Goal: Task Accomplishment & Management: Manage account settings

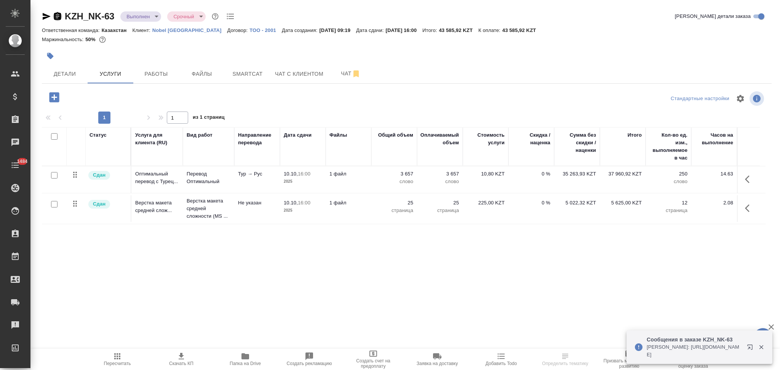
click at [56, 16] on icon "button" at bounding box center [57, 16] width 7 height 8
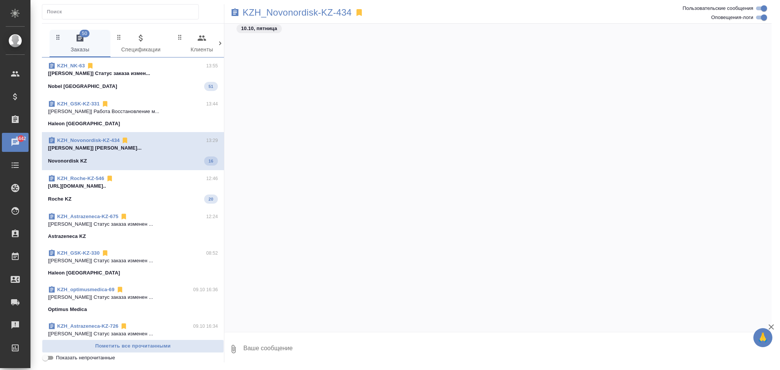
scroll to position [7742, 0]
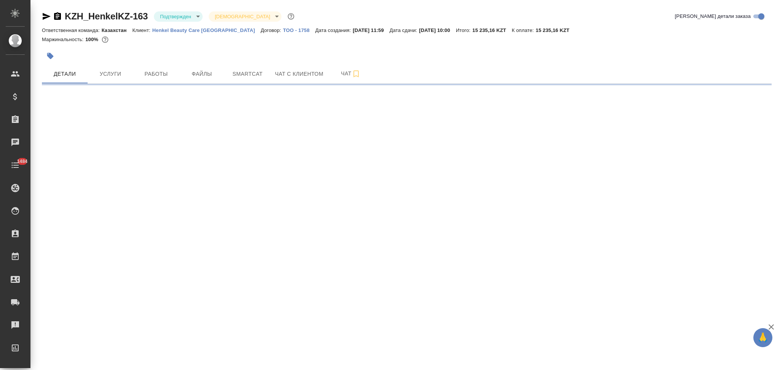
select select "RU"
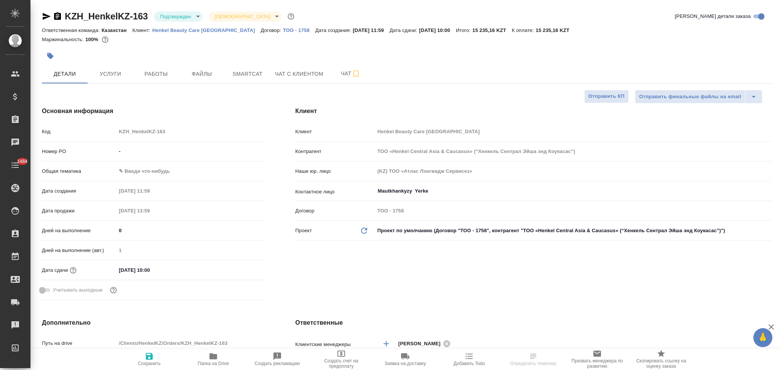
type textarea "x"
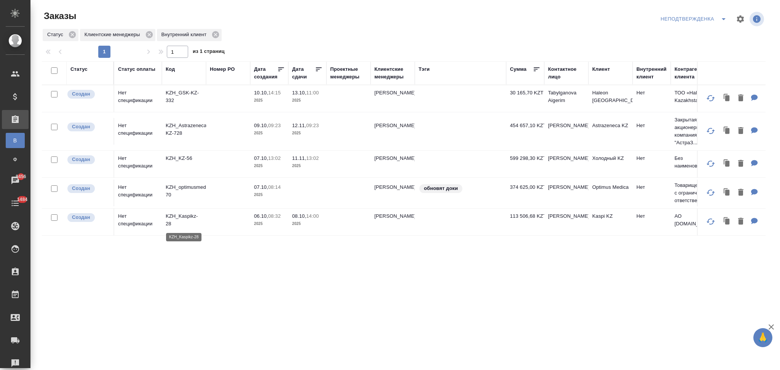
click at [187, 215] on p "KZH_Kaspikz-28" at bounding box center [184, 219] width 37 height 15
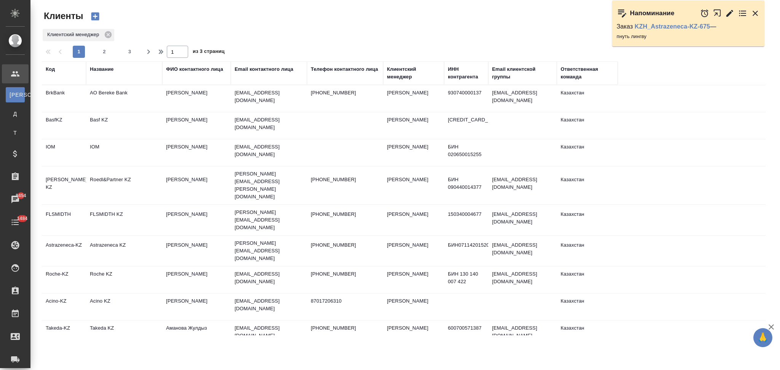
select select "RU"
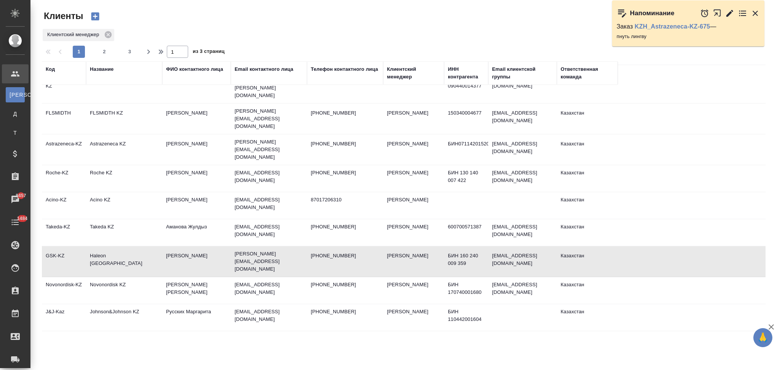
scroll to position [152, 0]
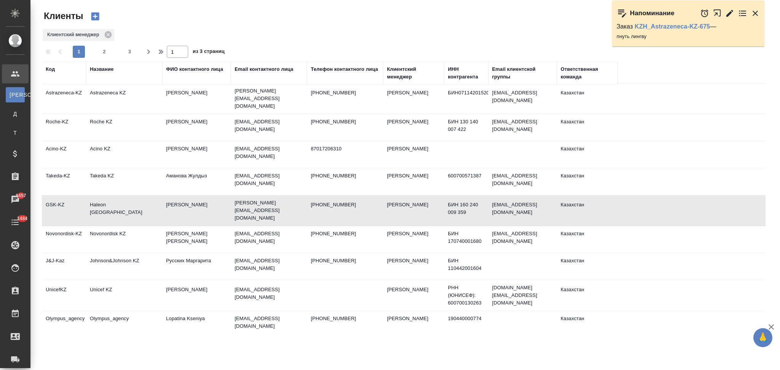
click at [136, 197] on td "Haleon [GEOGRAPHIC_DATA]" at bounding box center [124, 210] width 76 height 27
click at [139, 197] on td "Haleon Kazakhstan" at bounding box center [124, 210] width 76 height 27
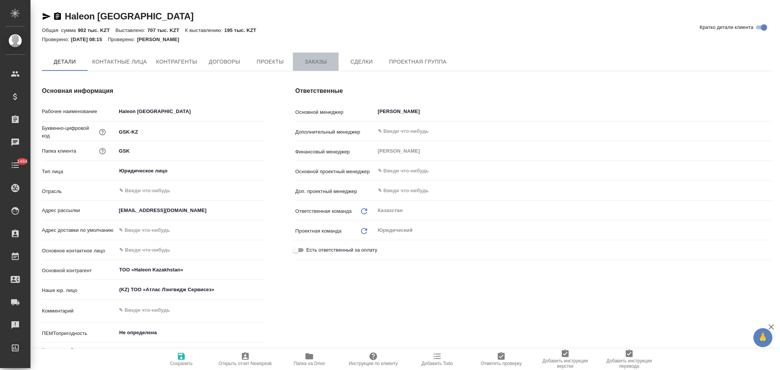
type textarea "x"
click at [311, 63] on span "Заказы" at bounding box center [315, 62] width 37 height 10
type textarea "x"
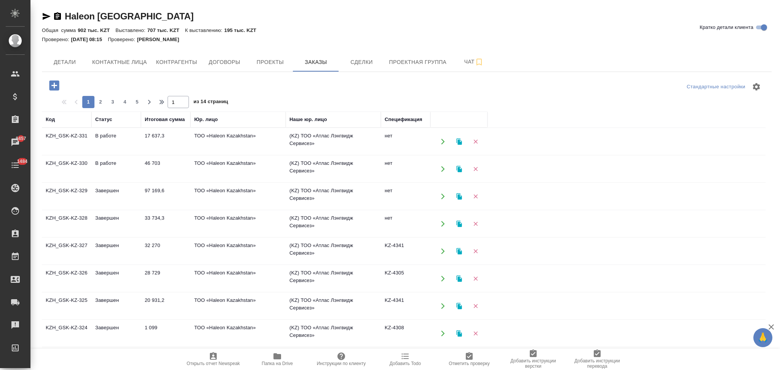
click at [437, 222] on button "button" at bounding box center [443, 224] width 16 height 16
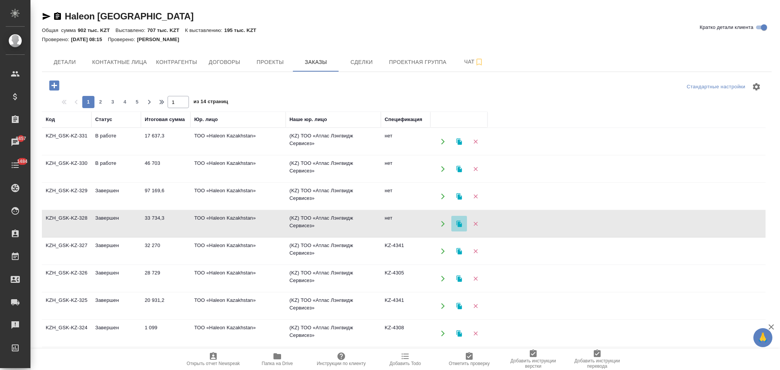
click at [457, 221] on icon "button" at bounding box center [459, 223] width 7 height 7
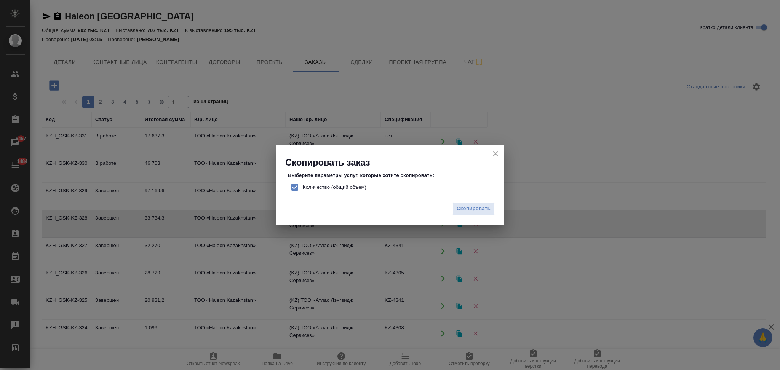
click at [293, 186] on input "Количество (общий объем)" at bounding box center [295, 187] width 16 height 16
checkbox input "false"
click at [492, 210] on button "Скопировать" at bounding box center [473, 208] width 42 height 13
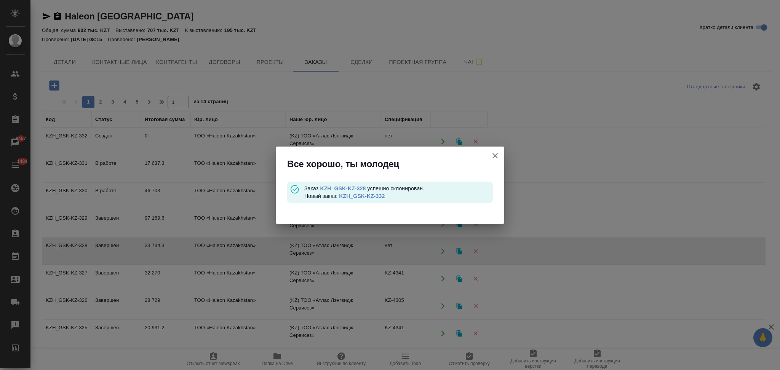
click at [363, 194] on link "KZH_GSK-KZ-332" at bounding box center [362, 196] width 46 height 6
click at [496, 154] on icon "button" at bounding box center [494, 155] width 5 height 5
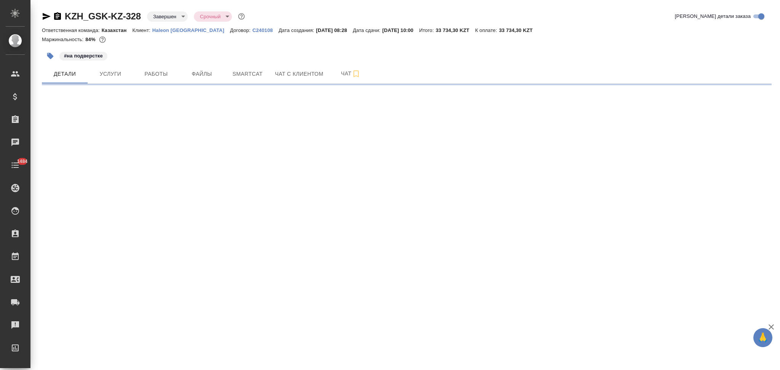
select select "RU"
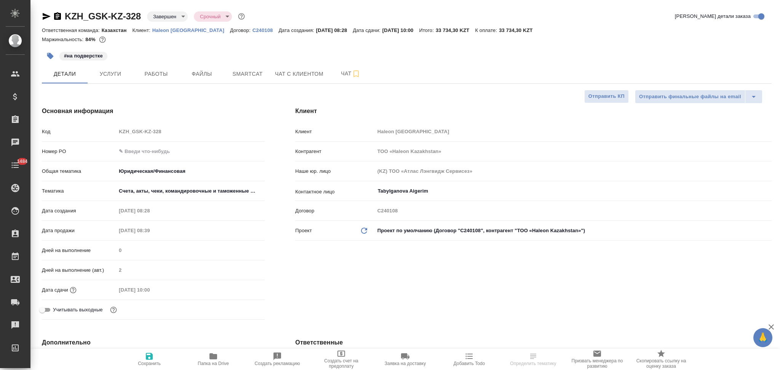
type textarea "x"
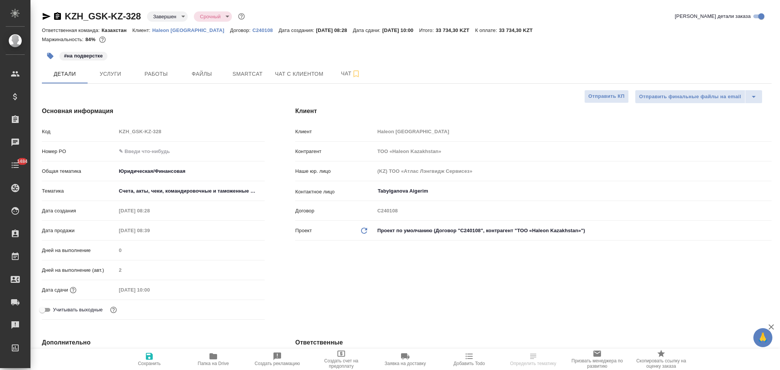
type textarea "x"
click at [115, 78] on span "Услуги" at bounding box center [110, 74] width 37 height 10
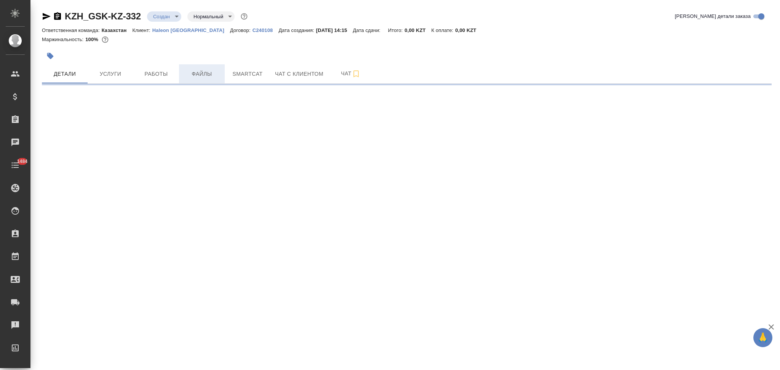
select select "RU"
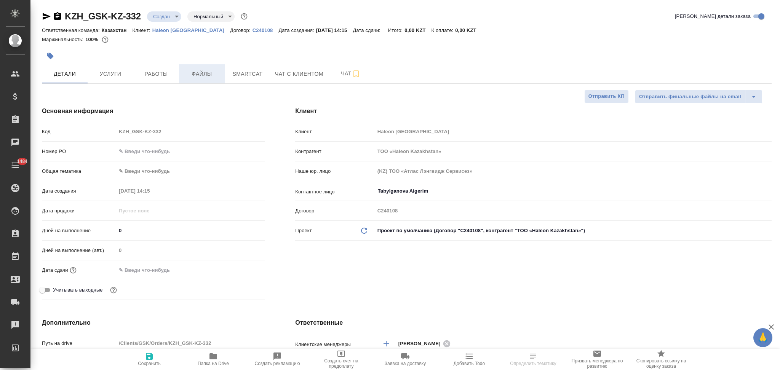
type textarea "x"
click at [198, 69] on span "Файлы" at bounding box center [202, 74] width 37 height 10
type textarea "x"
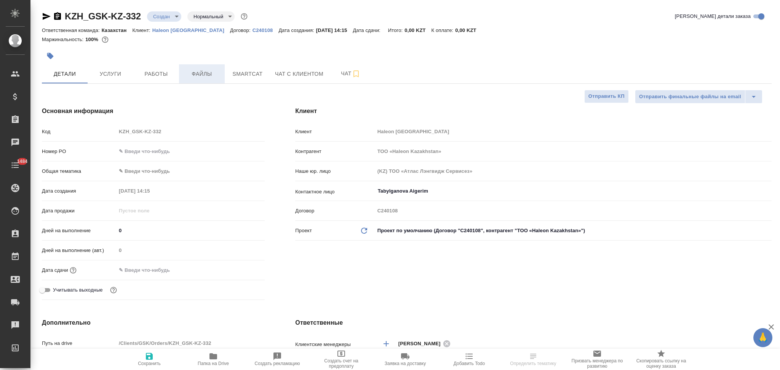
type textarea "x"
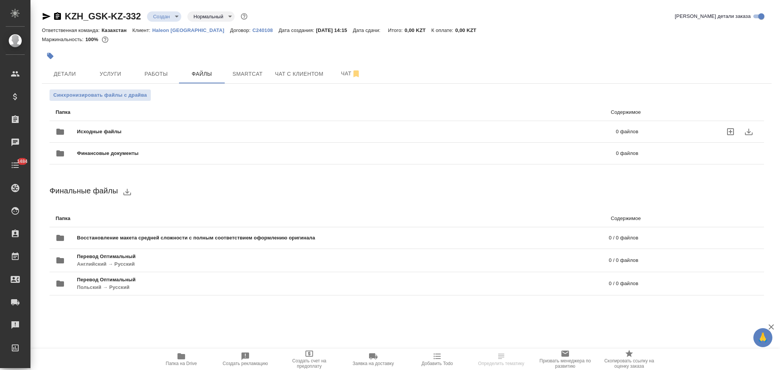
click at [150, 130] on span "Исходные файлы" at bounding box center [223, 132] width 292 height 8
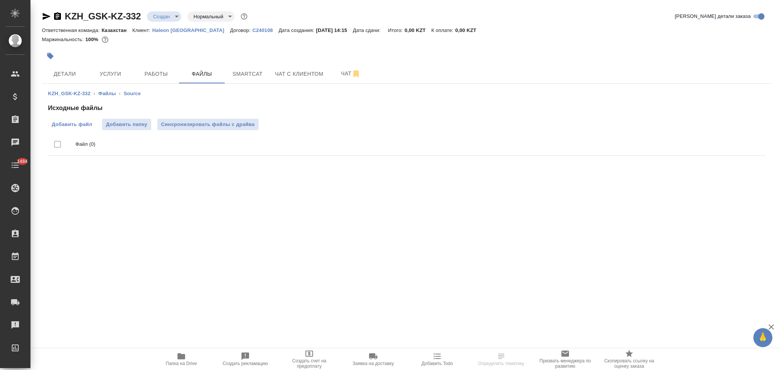
click at [87, 128] on label "Добавить файл" at bounding box center [72, 124] width 48 height 11
click at [0, 0] on input "Добавить файл" at bounding box center [0, 0] width 0 height 0
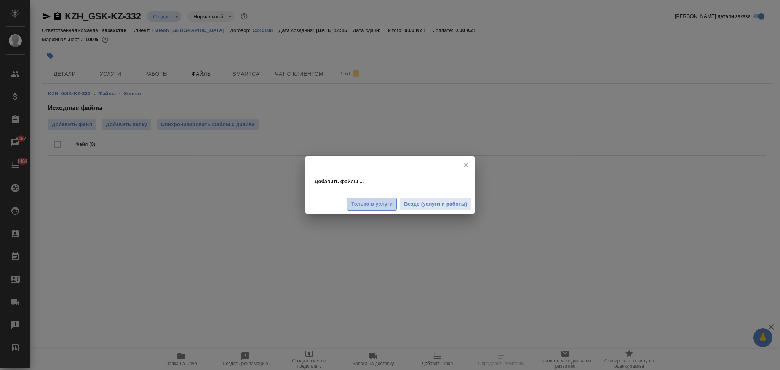
click at [370, 206] on span "Только в услуги" at bounding box center [371, 204] width 41 height 9
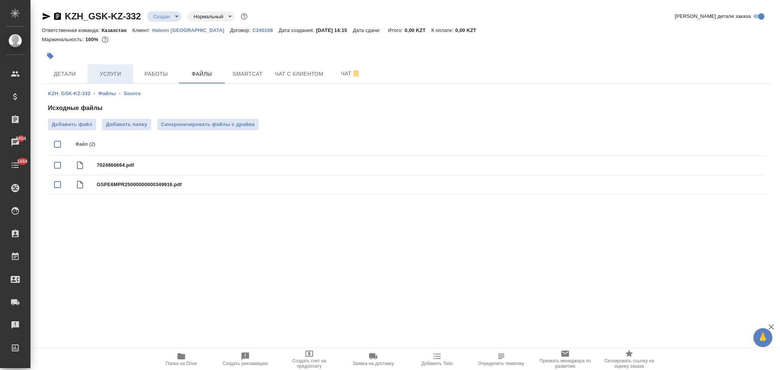
click at [116, 80] on button "Услуги" at bounding box center [111, 73] width 46 height 19
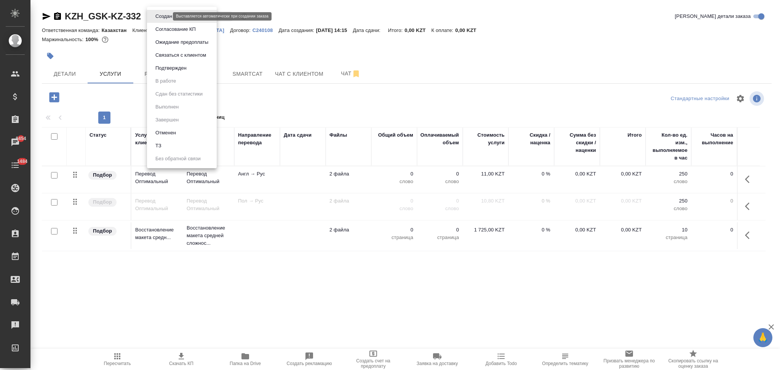
click at [159, 17] on body "🙏 .cls-1 fill:#fff; AWATERA Aslanukova Sati Клиенты Спецификации Заказы 8454 Ча…" at bounding box center [390, 185] width 780 height 370
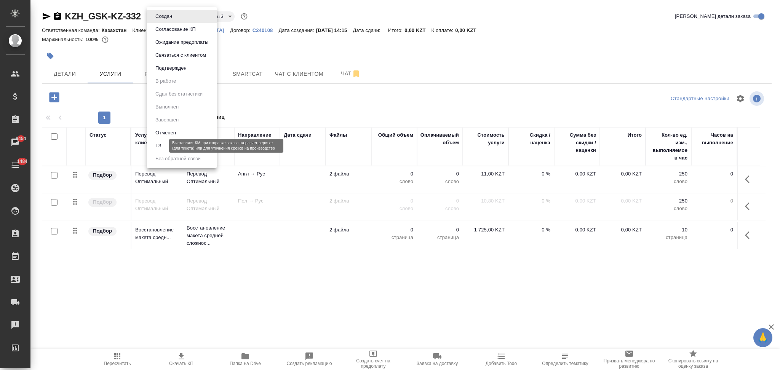
click at [163, 144] on button "ТЗ" at bounding box center [158, 146] width 11 height 8
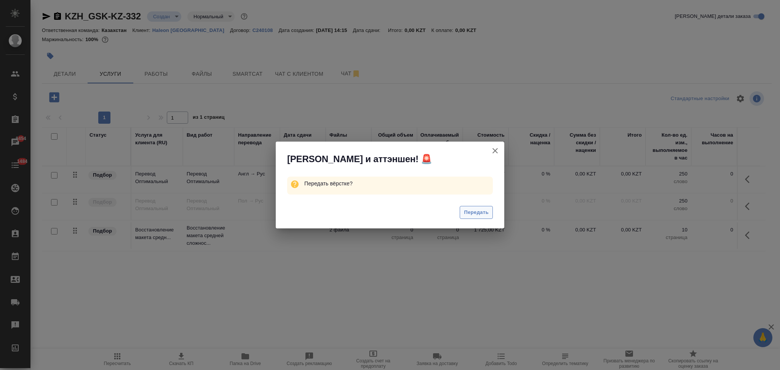
click at [477, 214] on span "Передать" at bounding box center [476, 212] width 25 height 9
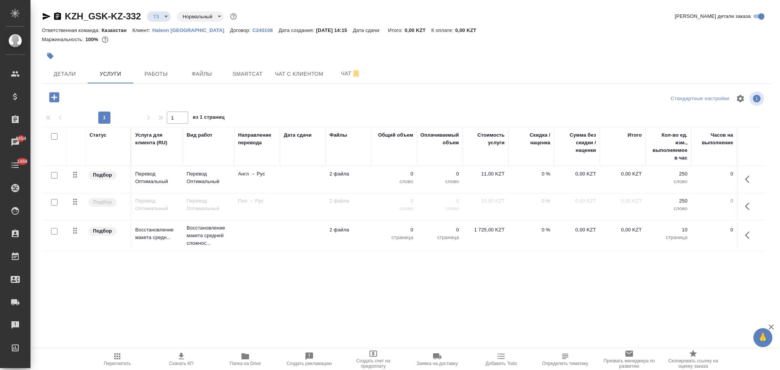
click at [56, 174] on input "checkbox" at bounding box center [54, 175] width 6 height 6
checkbox input "true"
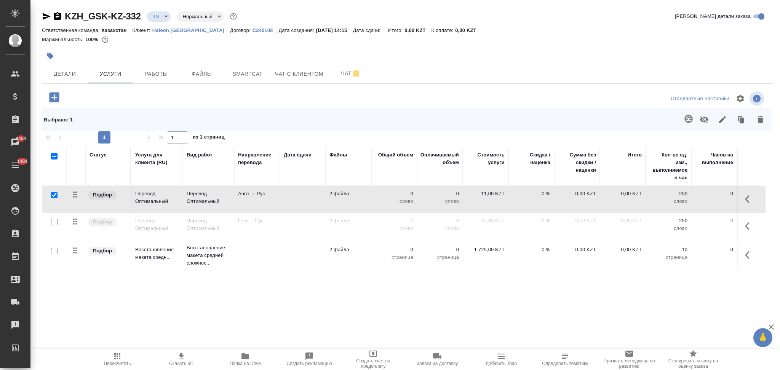
click at [685, 115] on icon "button" at bounding box center [688, 118] width 9 height 9
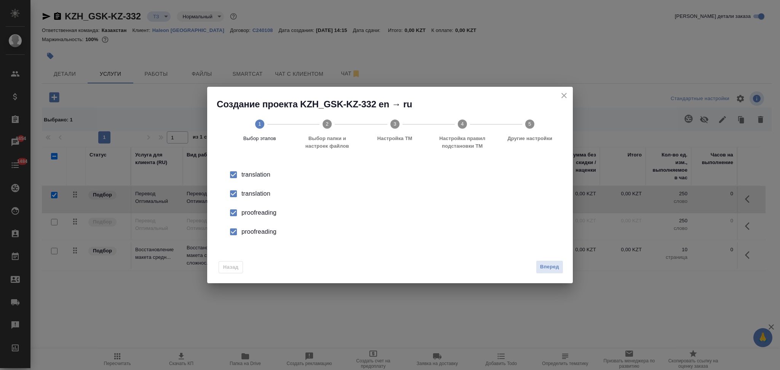
click at [247, 201] on li "translation" at bounding box center [389, 193] width 341 height 19
drag, startPoint x: 247, startPoint y: 201, endPoint x: 254, endPoint y: 221, distance: 21.3
click at [254, 221] on li "proofreading" at bounding box center [389, 212] width 341 height 19
drag, startPoint x: 256, startPoint y: 233, endPoint x: 262, endPoint y: 235, distance: 6.9
click at [262, 235] on div "proofreading" at bounding box center [397, 231] width 313 height 9
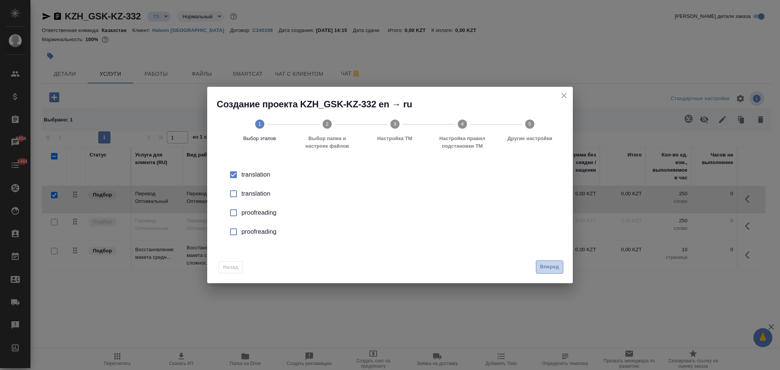
click at [545, 262] on button "Вперед" at bounding box center [549, 266] width 27 height 13
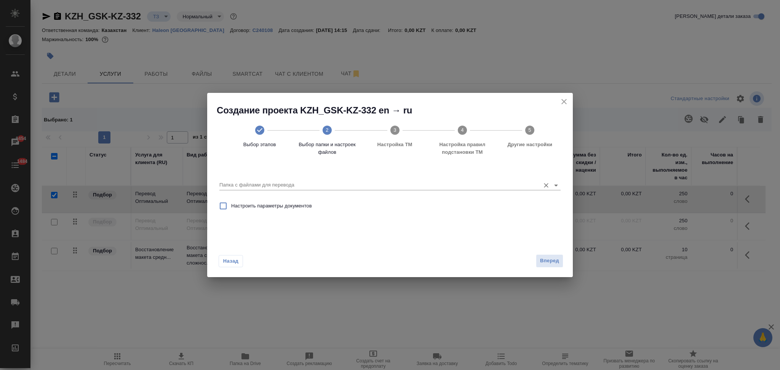
click at [267, 184] on input "Папка с файлами для перевода" at bounding box center [377, 184] width 317 height 9
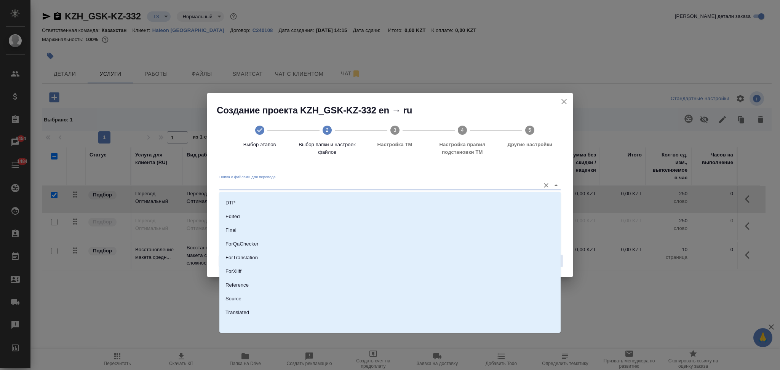
scroll to position [53, 0]
drag, startPoint x: 256, startPoint y: 295, endPoint x: 359, endPoint y: 299, distance: 103.6
click at [256, 295] on li "Source" at bounding box center [389, 299] width 341 height 14
type input "Source"
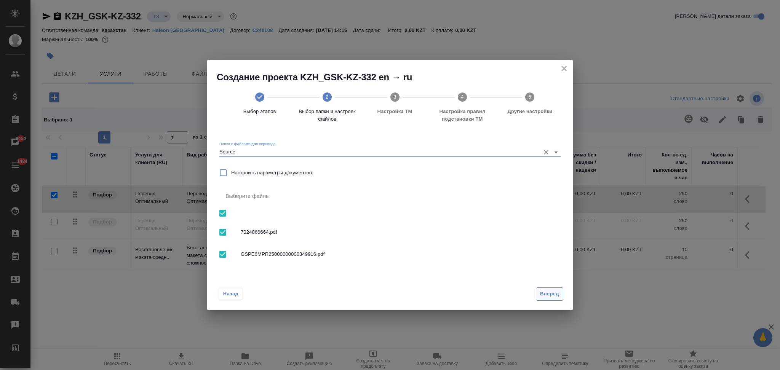
click at [551, 292] on span "Вперед" at bounding box center [549, 294] width 19 height 9
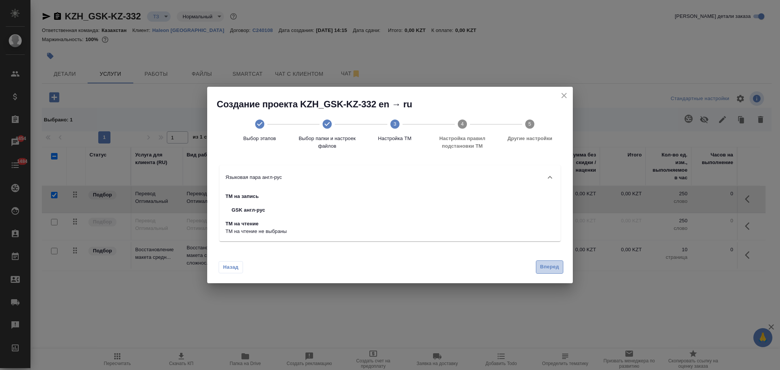
click at [541, 267] on span "Вперед" at bounding box center [549, 267] width 19 height 9
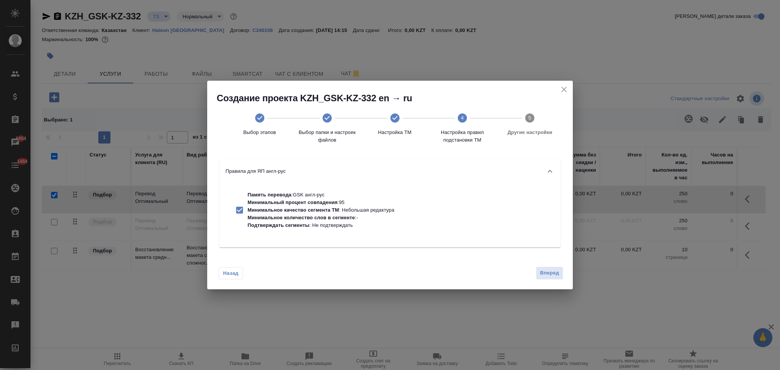
click at [349, 215] on p "Минимальное количество слов в сегменте" at bounding box center [300, 218] width 107 height 6
checkbox input "false"
click at [543, 267] on button "Вперед" at bounding box center [549, 273] width 27 height 13
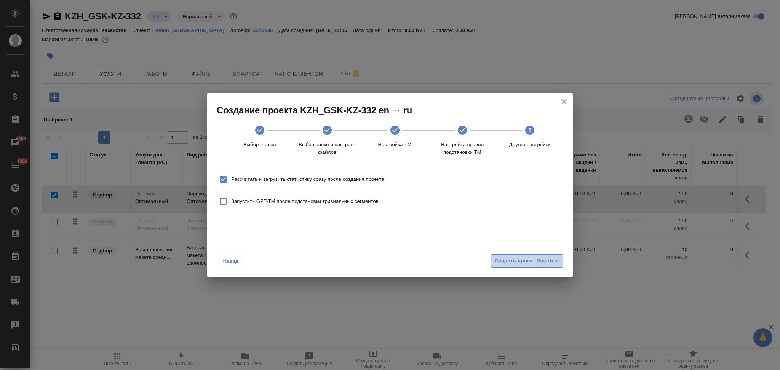
click at [494, 257] on button "Создать проект Smartcat" at bounding box center [526, 260] width 73 height 13
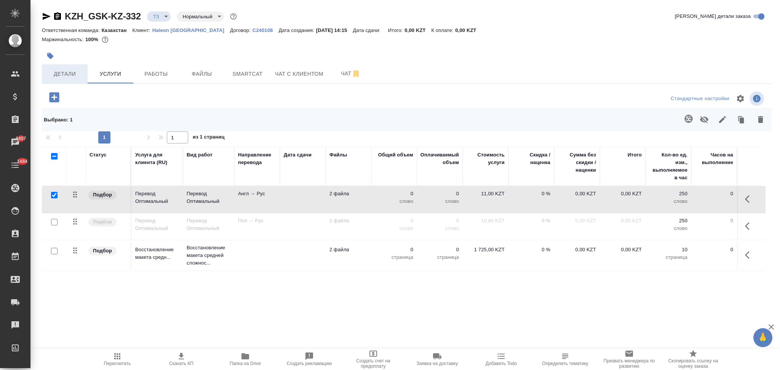
click at [72, 74] on span "Детали" at bounding box center [64, 74] width 37 height 10
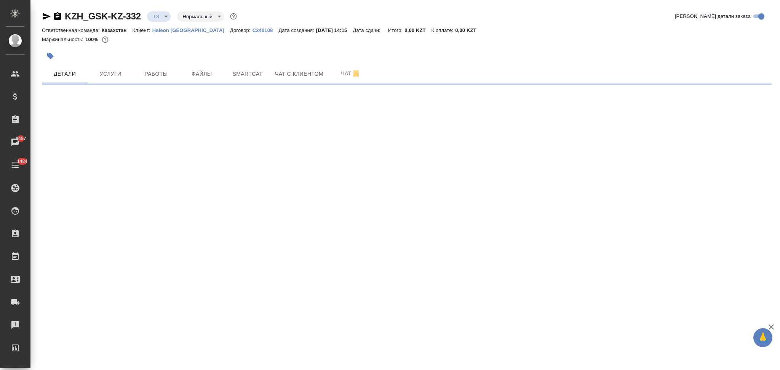
select select "RU"
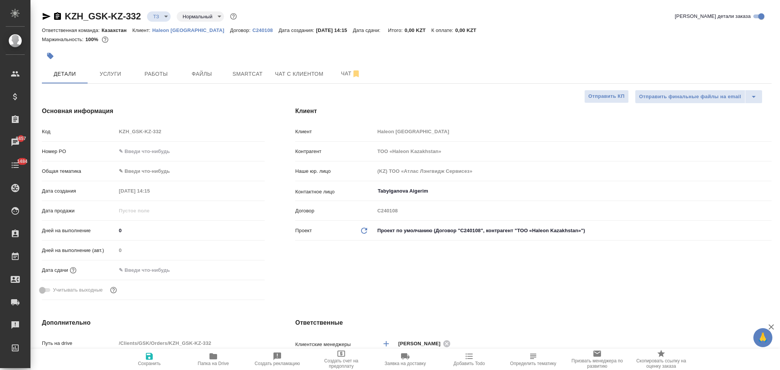
type textarea "x"
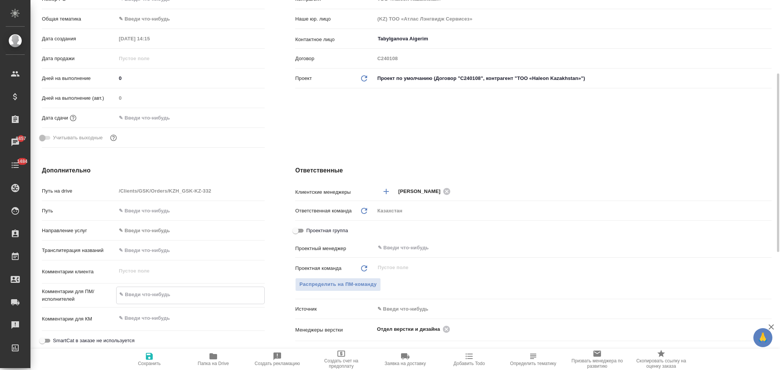
type textarea "x"
click at [145, 291] on textarea at bounding box center [191, 294] width 148 height 13
type textarea "x"
type textarea "п"
type textarea "x"
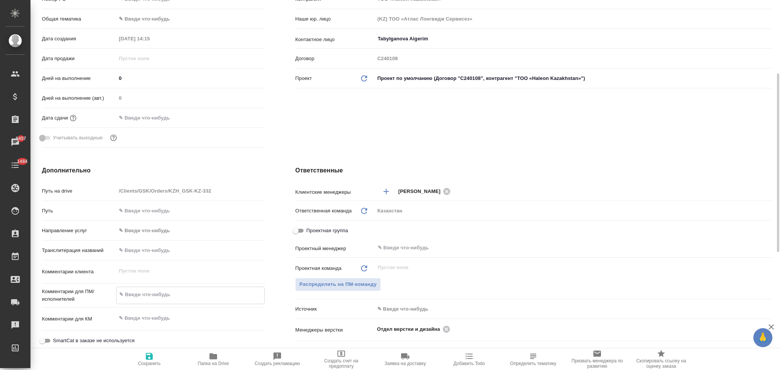
type textarea "x"
type textarea "пе"
type textarea "x"
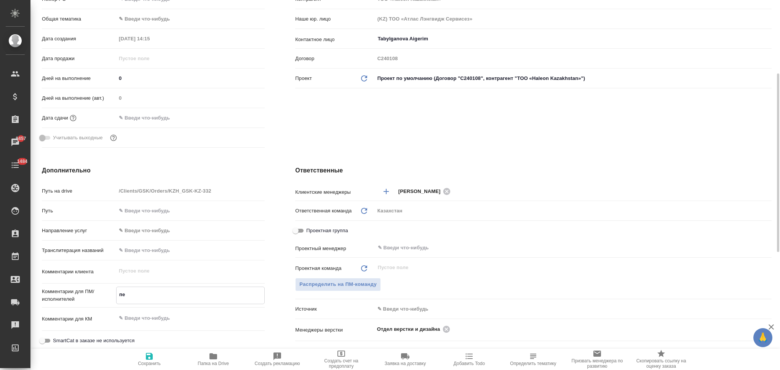
type textarea "x"
type textarea "пер"
type textarea "x"
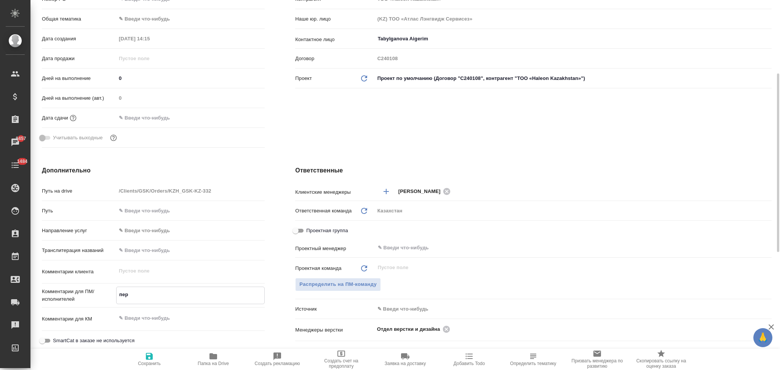
type textarea "пере"
type textarea "x"
type textarea "перев"
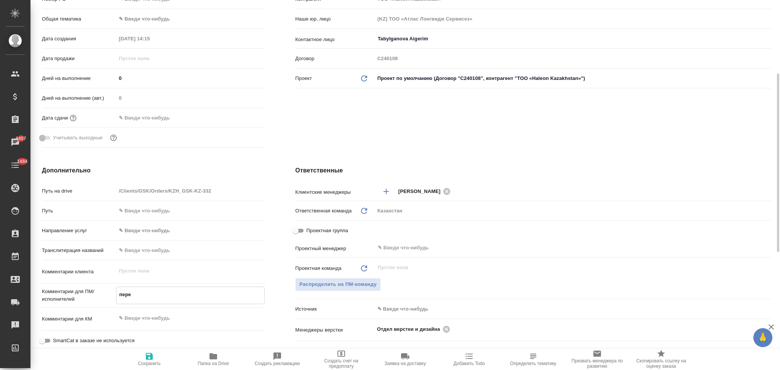
type textarea "x"
type textarea "перево"
type textarea "x"
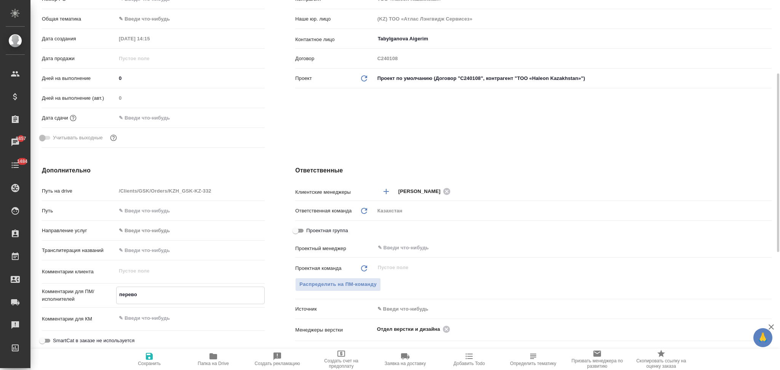
type textarea "x"
type textarea "перевод"
type textarea "x"
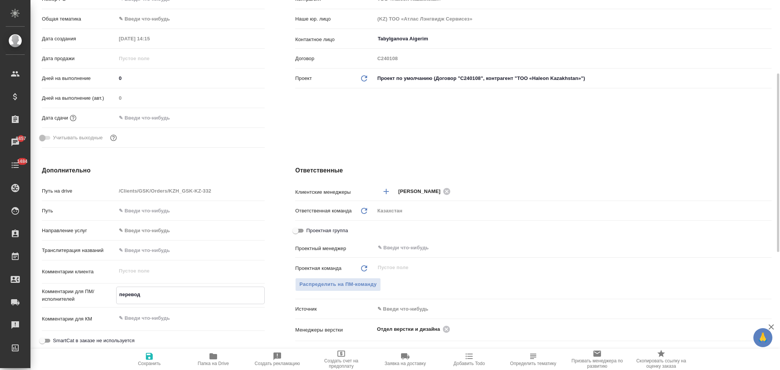
type textarea "x"
type textarea "перевод"
type textarea "x"
type textarea "перевод н"
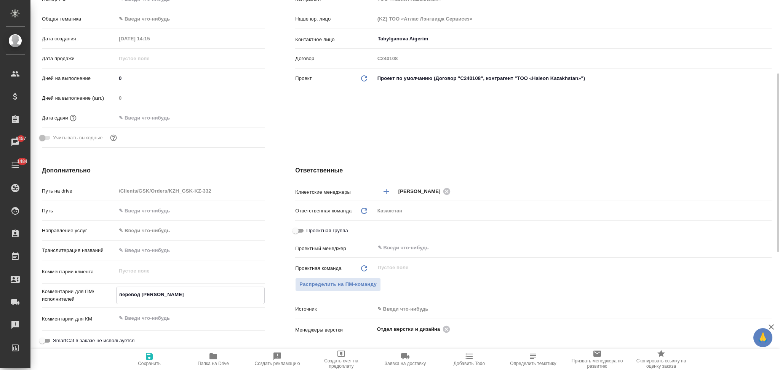
type textarea "x"
type textarea "перевод на"
type textarea "x"
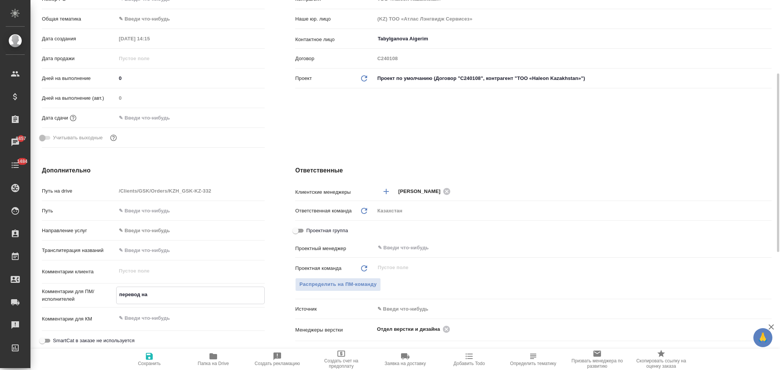
type textarea "x"
type textarea "перевод на"
type textarea "x"
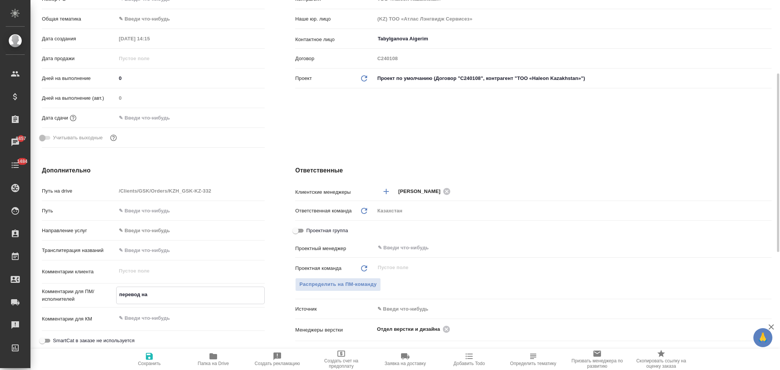
type textarea "x"
type textarea "перевод на р"
type textarea "x"
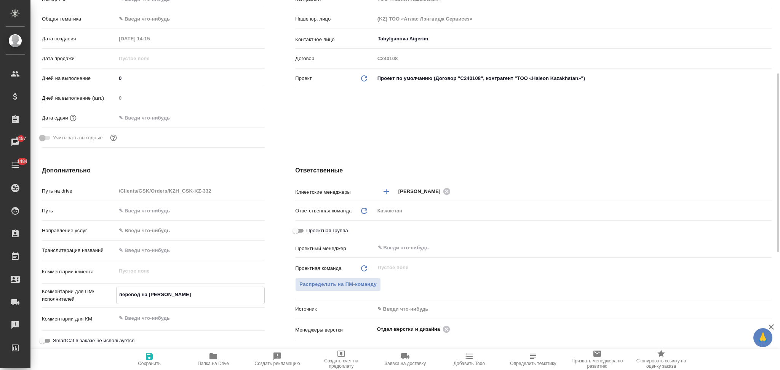
type textarea "x"
type textarea "перевод на ру"
type textarea "x"
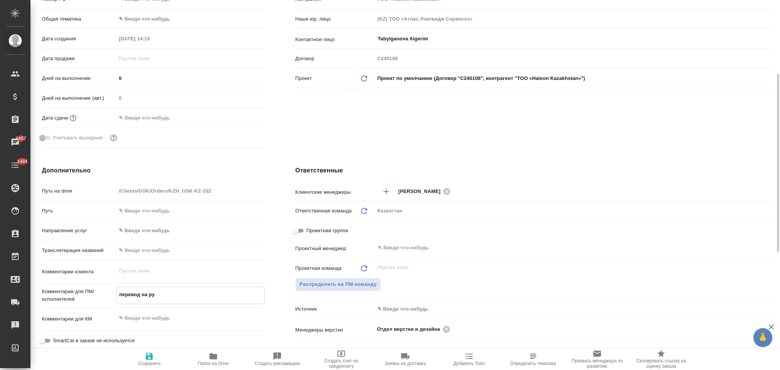
type textarea "перевод на рус"
type textarea "x"
type textarea "перевод на рус"
type textarea "x"
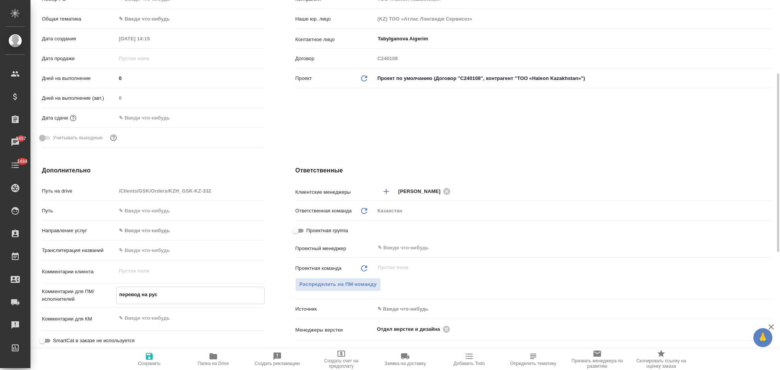
click at [147, 360] on icon "button" at bounding box center [149, 356] width 7 height 7
type textarea "x"
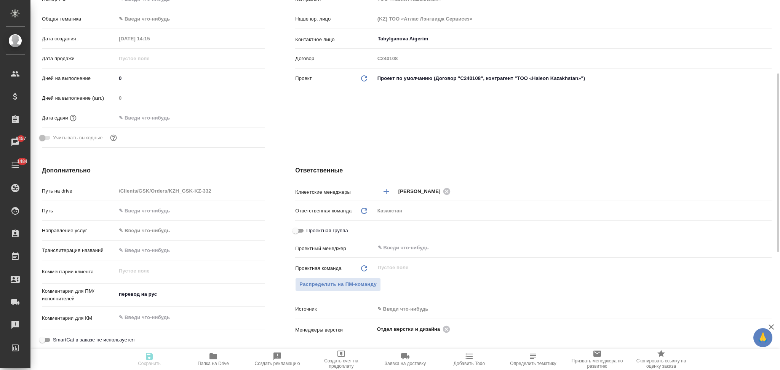
type textarea "x"
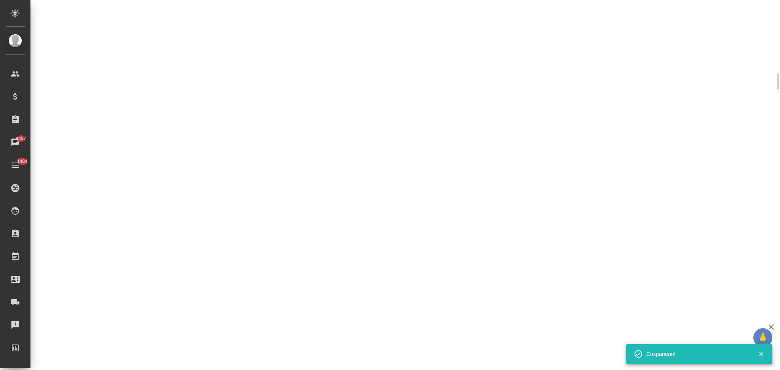
select select "RU"
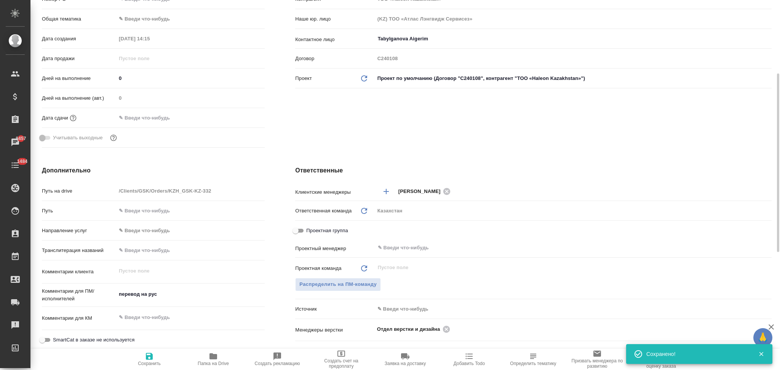
type textarea "x"
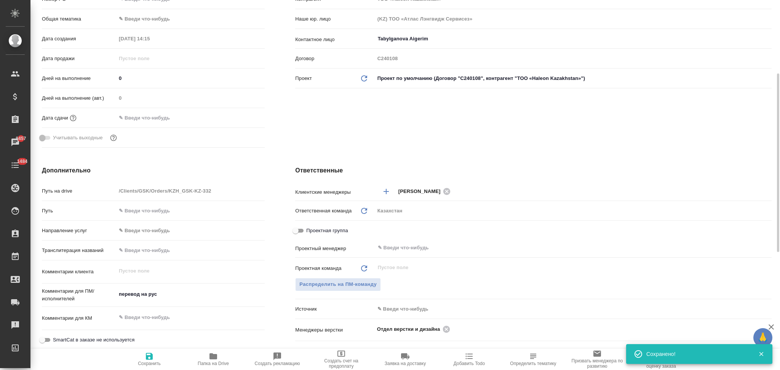
type textarea "x"
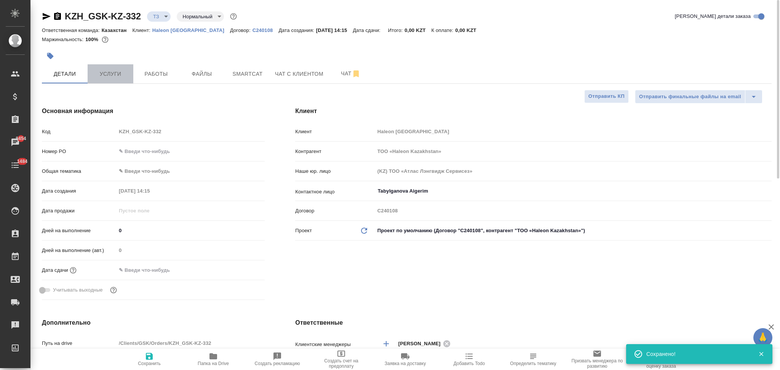
click at [117, 74] on span "Услуги" at bounding box center [110, 74] width 37 height 10
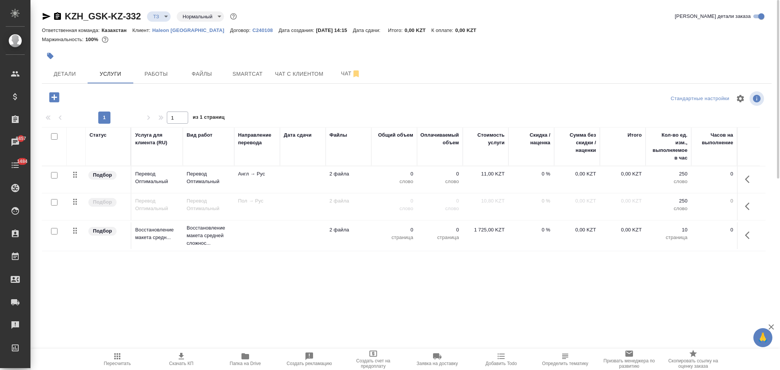
click at [302, 180] on td at bounding box center [303, 179] width 46 height 27
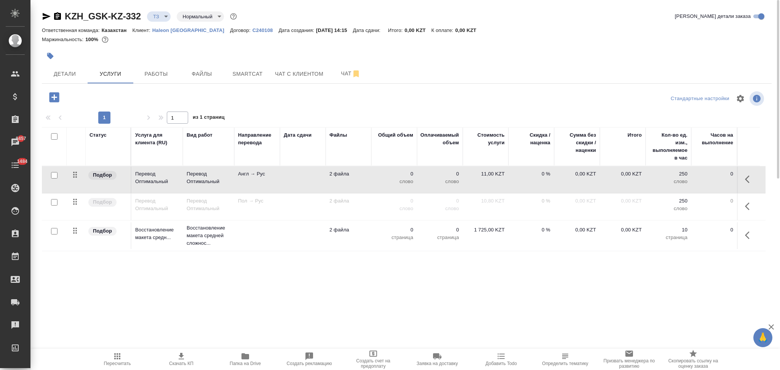
click at [302, 180] on td at bounding box center [303, 179] width 46 height 27
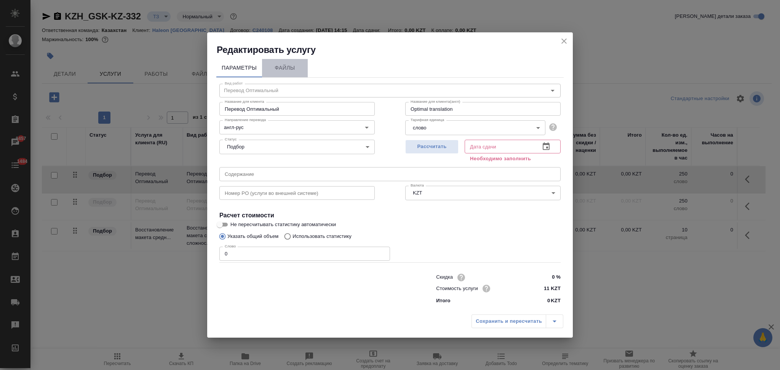
click at [284, 70] on span "Файлы" at bounding box center [285, 68] width 37 height 10
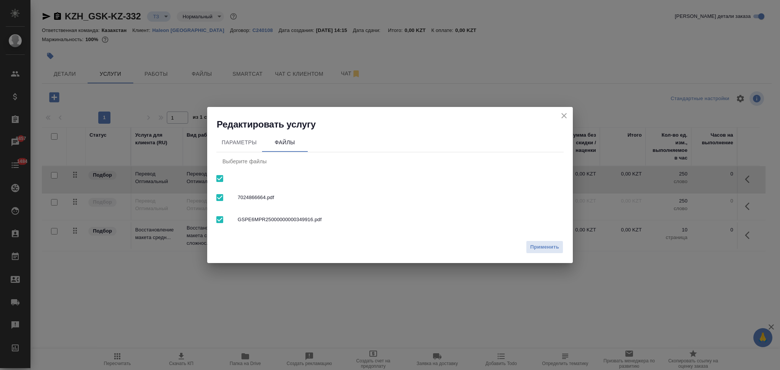
click at [220, 179] on input "checkbox" at bounding box center [220, 179] width 16 height 16
checkbox input "false"
click at [536, 251] on span "Применить" at bounding box center [544, 247] width 29 height 9
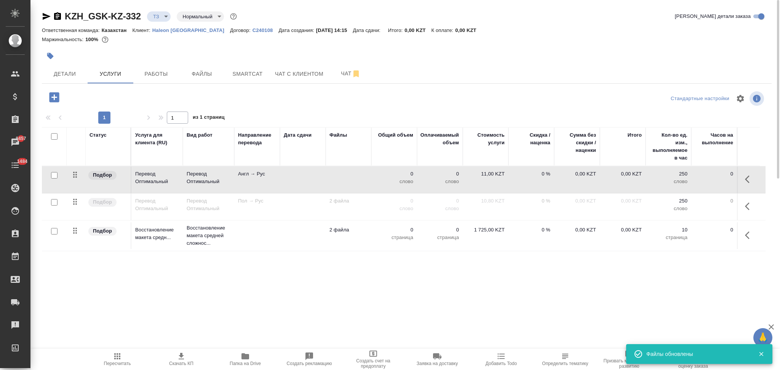
click at [309, 182] on td at bounding box center [303, 179] width 46 height 27
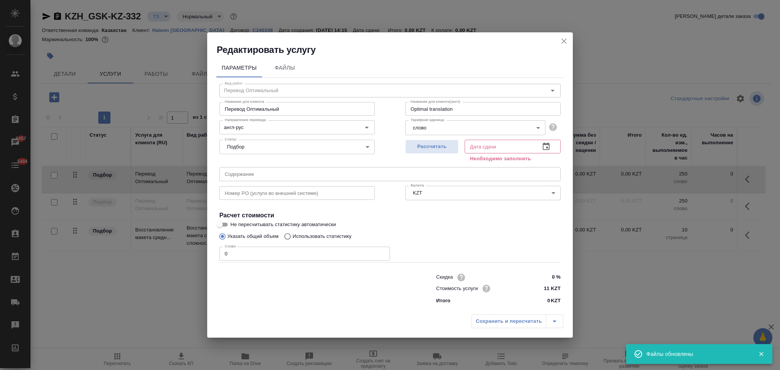
click at [227, 224] on input "Не пересчитывать статистику автоматически" at bounding box center [219, 224] width 27 height 9
checkbox input "true"
drag, startPoint x: 429, startPoint y: 148, endPoint x: 409, endPoint y: 167, distance: 28.0
click at [429, 148] on span "Рассчитать" at bounding box center [431, 146] width 45 height 9
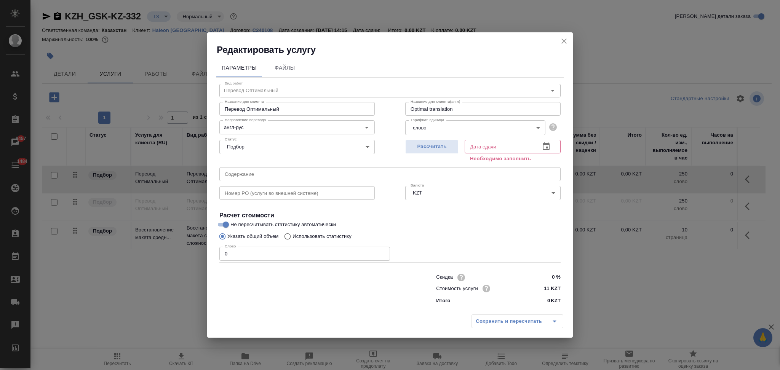
type input "10.10.2025 14:17"
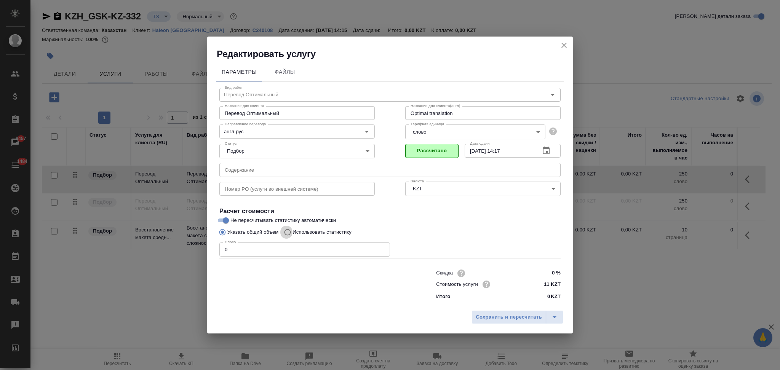
click at [286, 231] on input "Использовать статистику" at bounding box center [286, 232] width 12 height 14
radio input "true"
radio input "false"
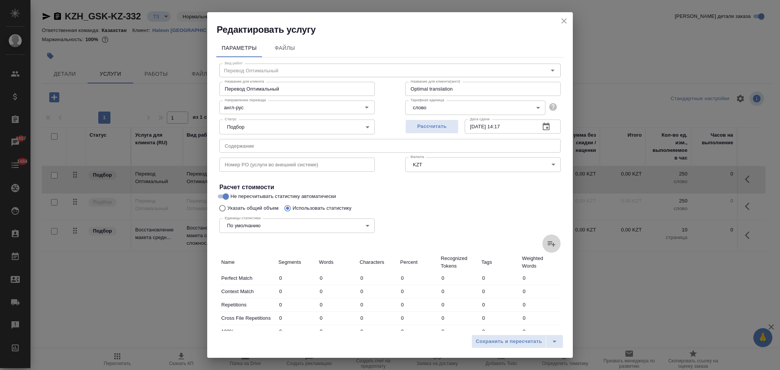
click at [547, 241] on icon at bounding box center [551, 243] width 8 height 5
click at [0, 0] on input "file" at bounding box center [0, 0] width 0 height 0
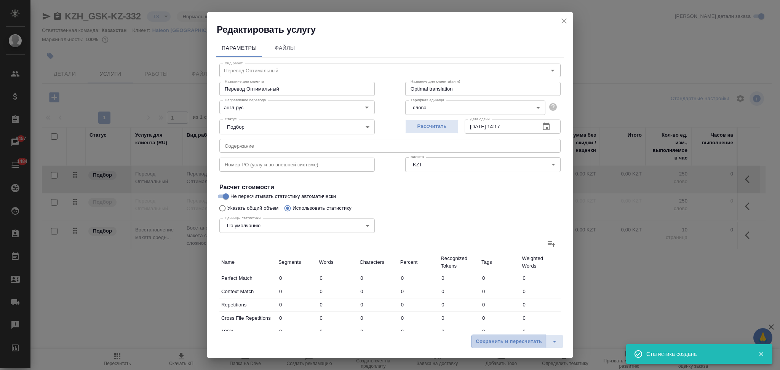
click at [509, 340] on span "Сохранить и пересчитать" at bounding box center [509, 341] width 66 height 9
type input "455"
type input "1212"
type input "7176"
type input "35"
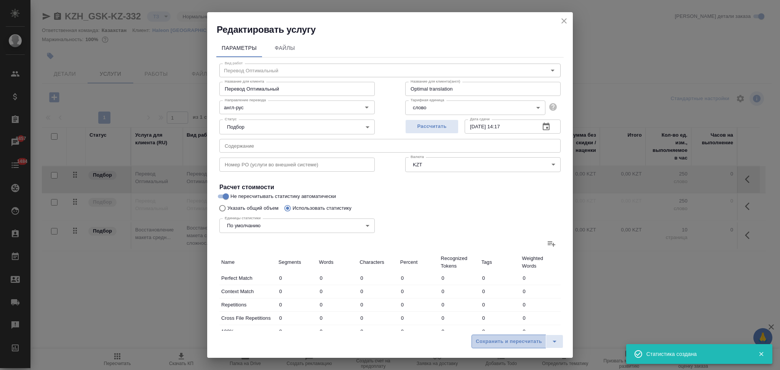
type input "165"
type input "973"
type input "7"
type input "25"
type input "143"
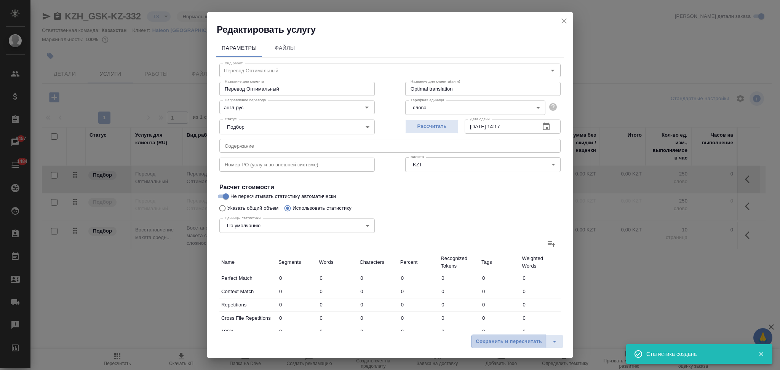
type input "44"
type input "101"
type input "678"
type input "4"
type input "9"
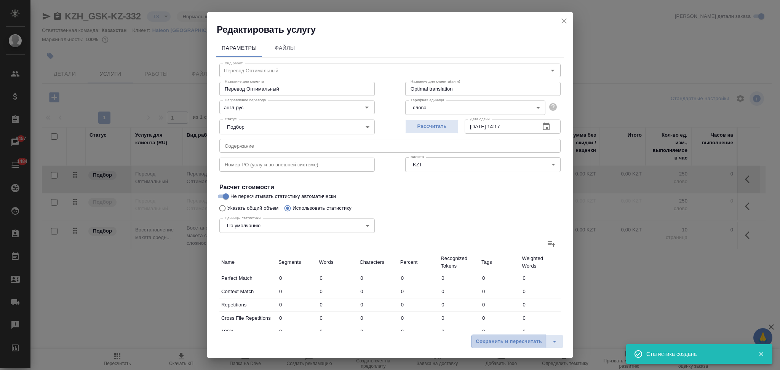
type input "263"
type input "3"
type input "28"
type input "169"
type input "12"
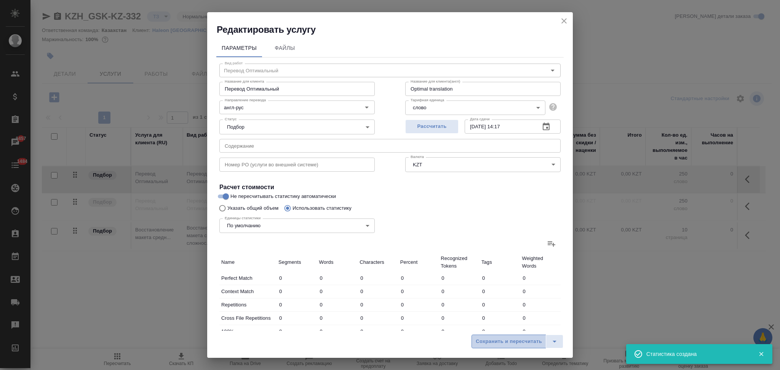
type input "57"
type input "338"
type input "24"
type input "117"
type input "640"
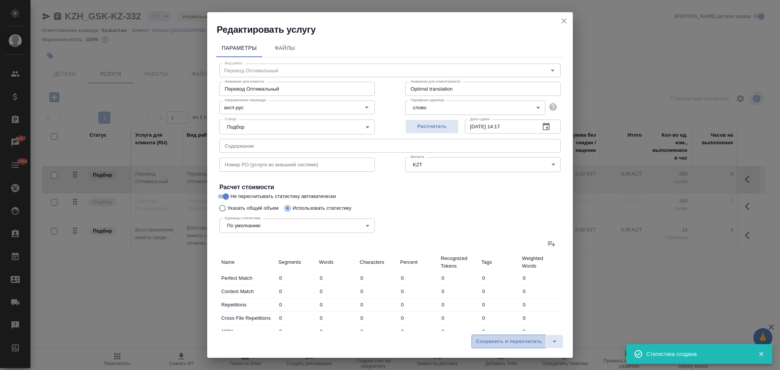
type input "542"
type input "1524"
type input "9264"
type input "584"
type input "1714"
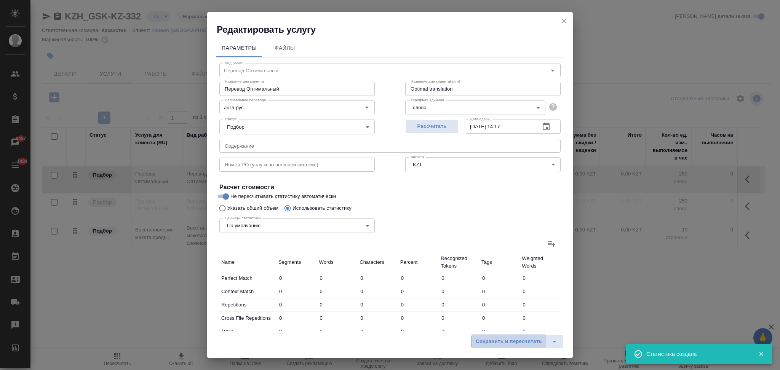
type input "10380"
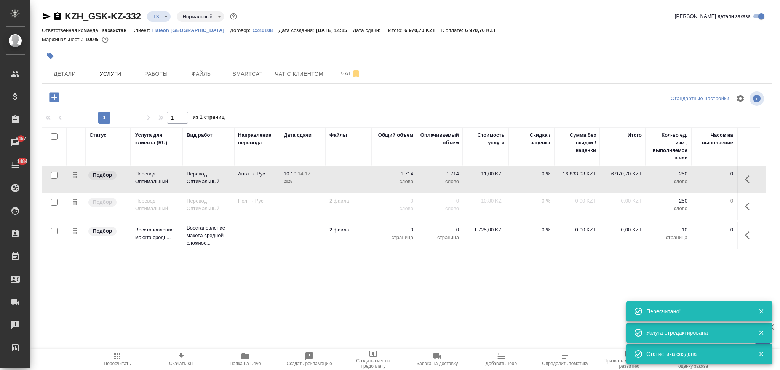
click at [291, 184] on p "2025" at bounding box center [303, 182] width 38 height 8
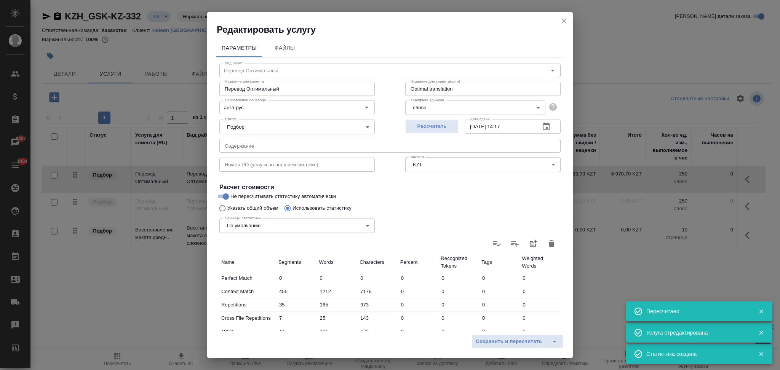
scroll to position [149, 0]
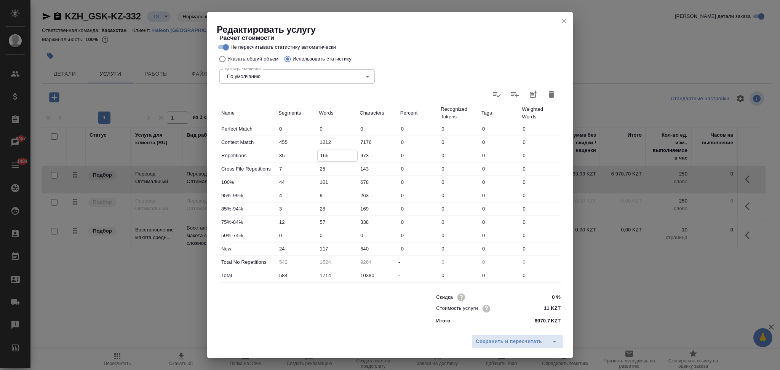
drag, startPoint x: 321, startPoint y: 155, endPoint x: 314, endPoint y: 154, distance: 7.0
click at [314, 154] on div "Repetitions 35 165 973 0 0 0 0" at bounding box center [389, 155] width 341 height 13
type input "65"
type input "1624"
type input "65"
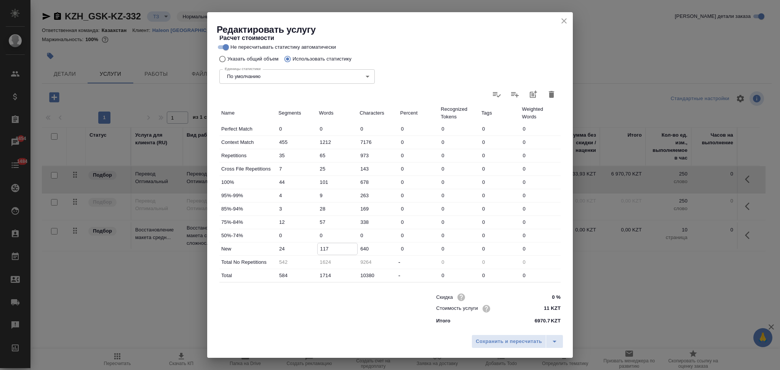
click at [318, 249] on input "117" at bounding box center [338, 248] width 40 height 11
type input "217"
click at [486, 343] on span "Сохранить и пересчитать" at bounding box center [509, 341] width 66 height 9
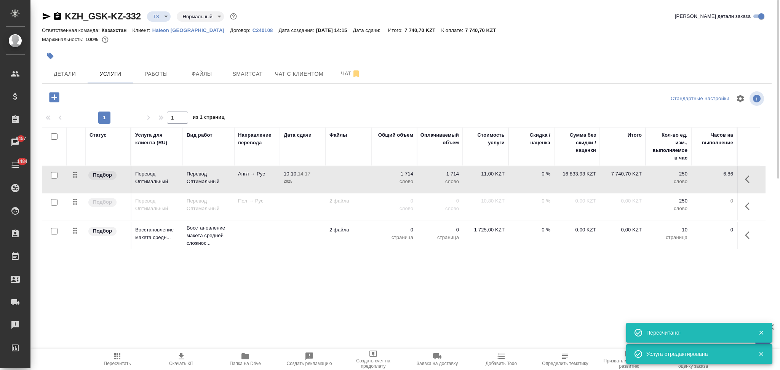
click at [263, 237] on td at bounding box center [257, 235] width 46 height 27
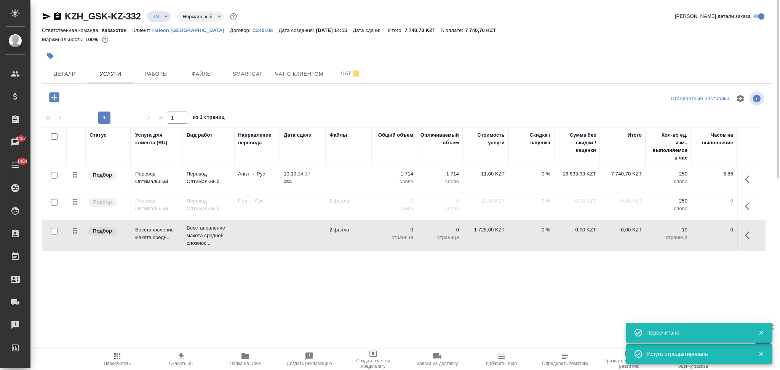
click at [263, 237] on td at bounding box center [257, 235] width 46 height 27
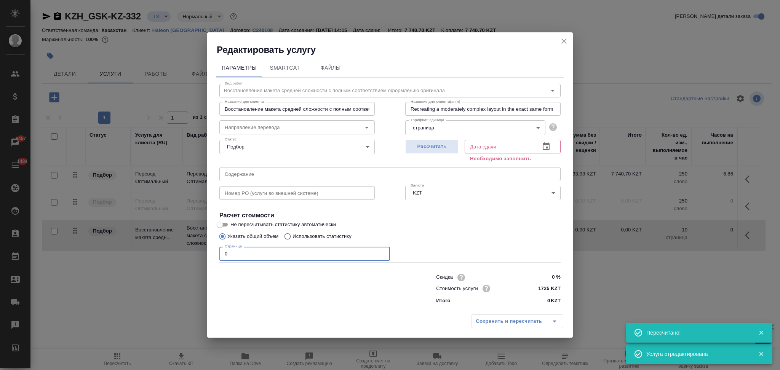
drag, startPoint x: 241, startPoint y: 257, endPoint x: 144, endPoint y: 274, distance: 98.1
click at [144, 274] on div "Редактировать услугу Параметры SmartCat Файлы Вид работ Восстановление макета с…" at bounding box center [390, 185] width 780 height 370
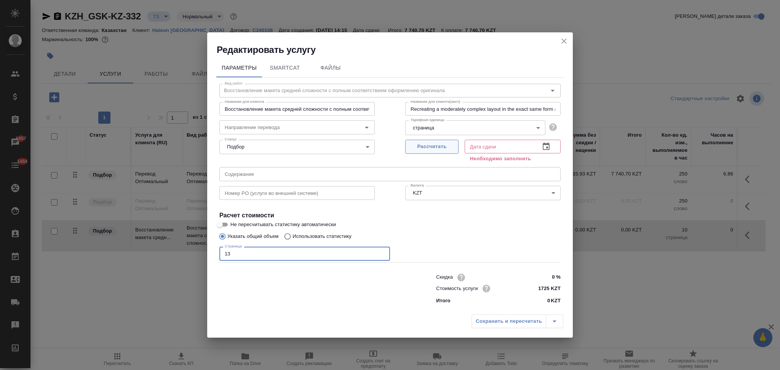
type input "13"
click at [447, 148] on span "Рассчитать" at bounding box center [431, 146] width 45 height 9
type input "10.10.2025 15:36"
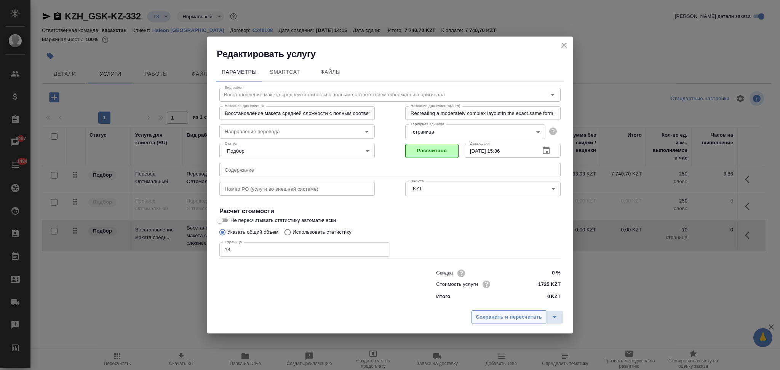
click at [498, 319] on span "Сохранить и пересчитать" at bounding box center [509, 317] width 66 height 9
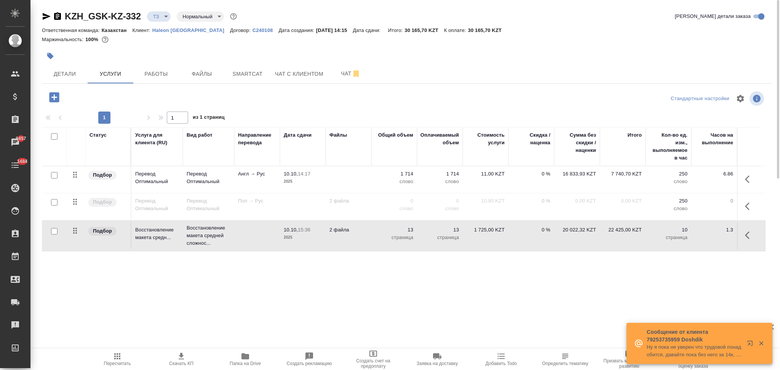
click at [60, 82] on button "Детали" at bounding box center [65, 73] width 46 height 19
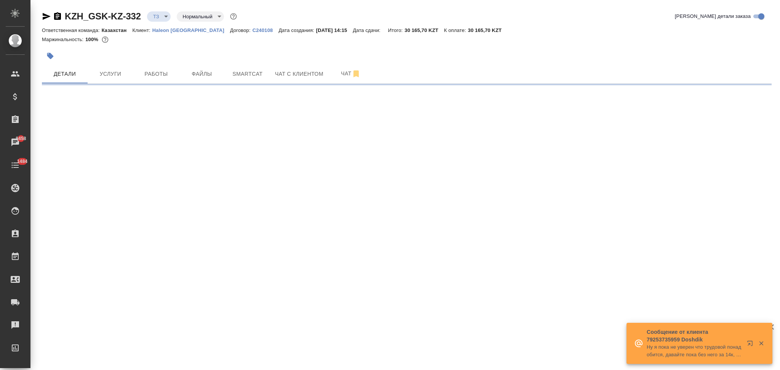
select select "RU"
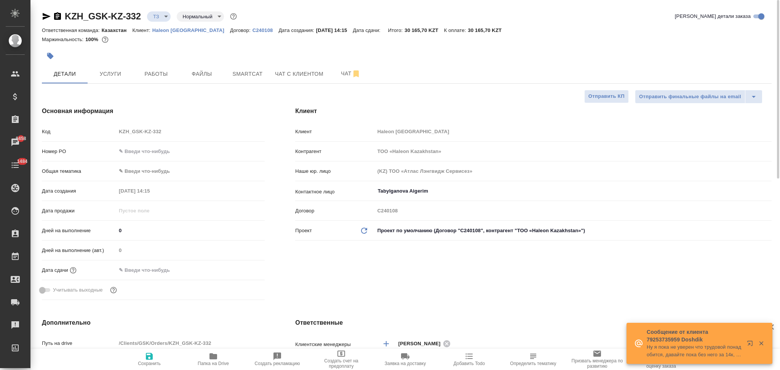
type textarea "x"
click at [150, 271] on input "text" at bounding box center [150, 270] width 67 height 11
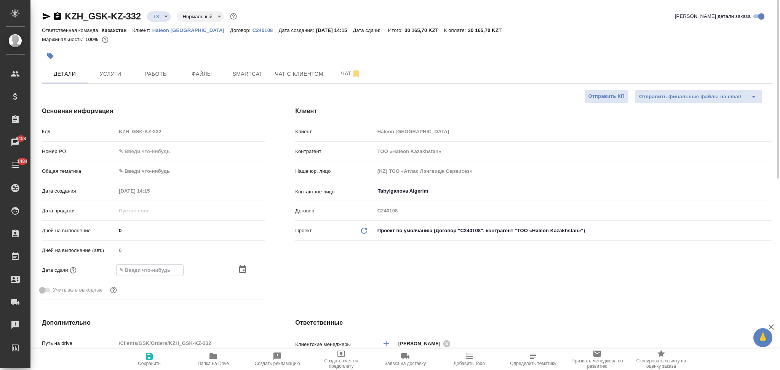
click at [243, 268] on icon "button" at bounding box center [242, 269] width 9 height 9
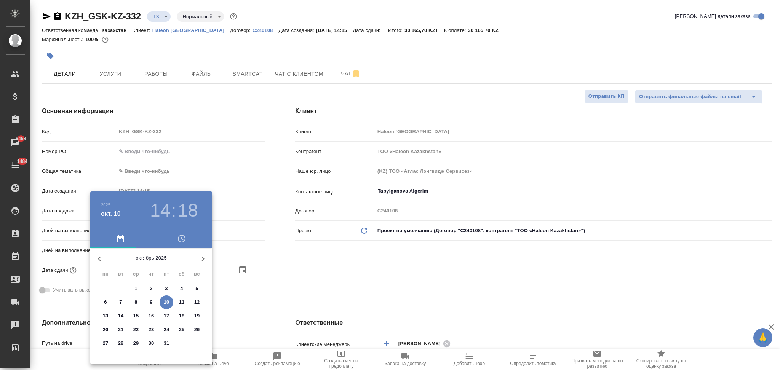
click at [107, 316] on p "13" at bounding box center [106, 316] width 6 height 8
type input "13.10.2025 14:18"
type textarea "x"
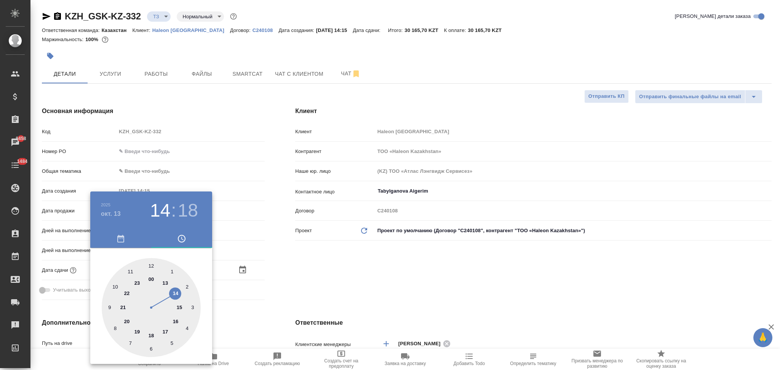
click at [129, 271] on div at bounding box center [151, 307] width 99 height 99
type input "13.10.2025 11:18"
type textarea "x"
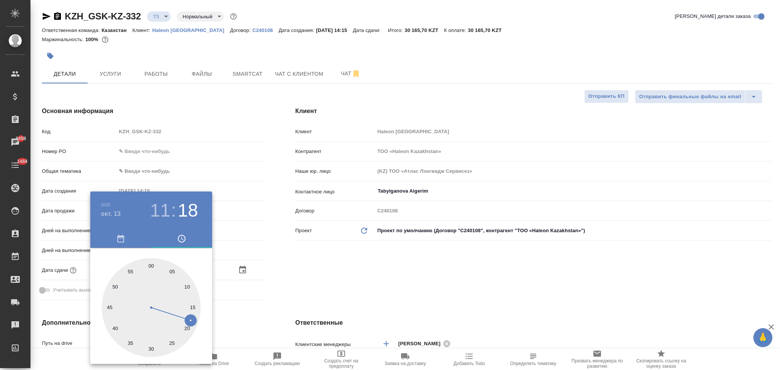
click at [150, 265] on div at bounding box center [151, 307] width 99 height 99
type input "13.10.2025 11:00"
type textarea "x"
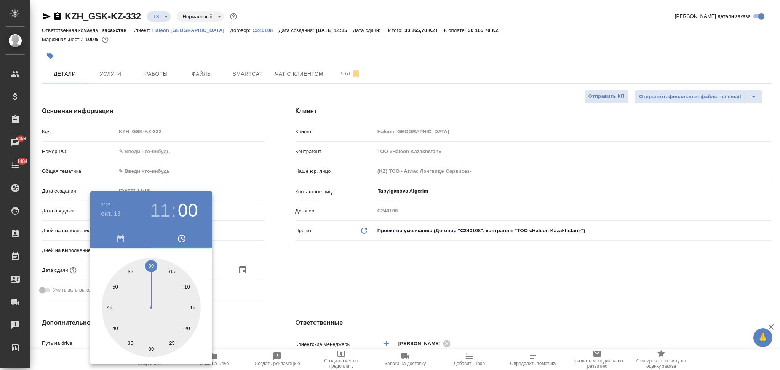
click at [295, 282] on div at bounding box center [390, 185] width 780 height 370
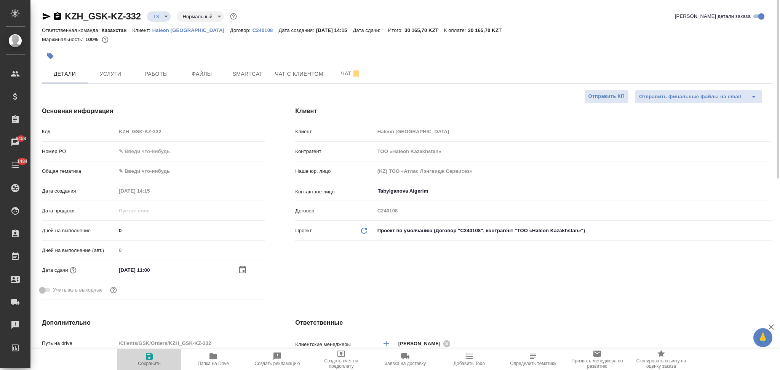
click at [147, 359] on icon "button" at bounding box center [149, 356] width 7 height 7
type textarea "x"
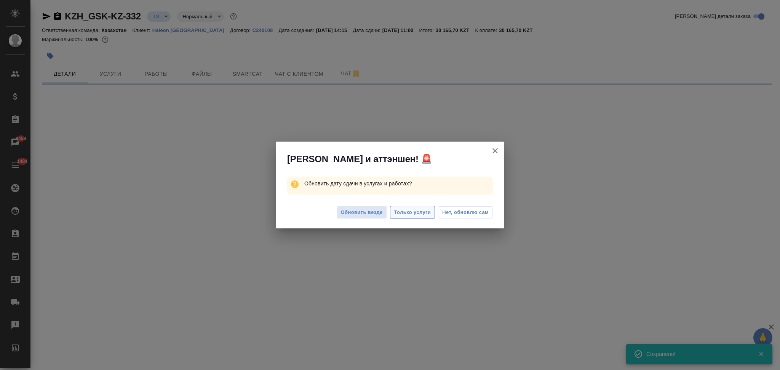
select select "RU"
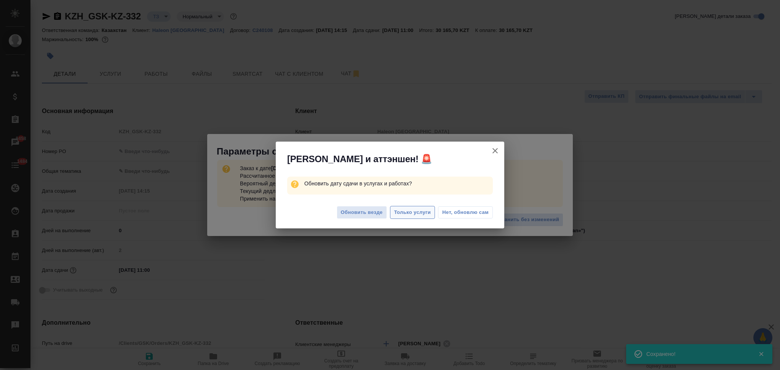
type textarea "x"
click at [413, 210] on span "Только услуги" at bounding box center [412, 212] width 37 height 9
type textarea "x"
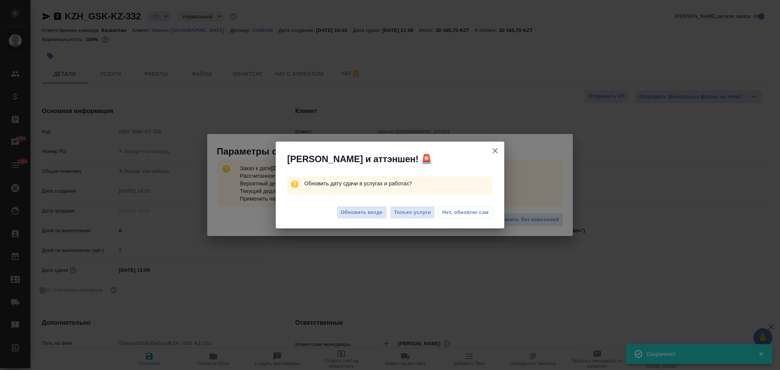
type textarea "x"
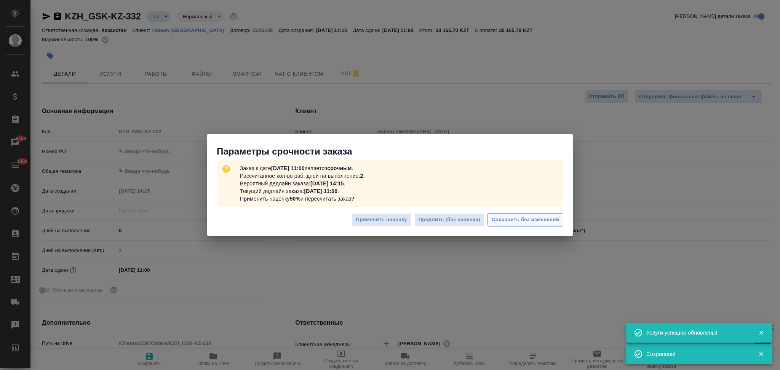
click at [518, 223] on span "Сохранить без изменений" at bounding box center [525, 219] width 67 height 9
type textarea "x"
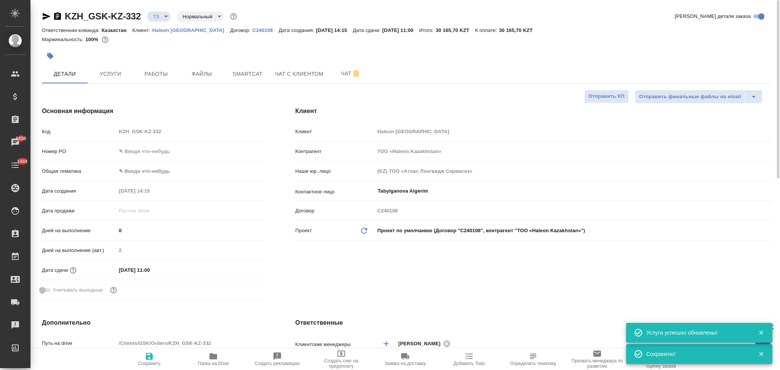
type textarea "x"
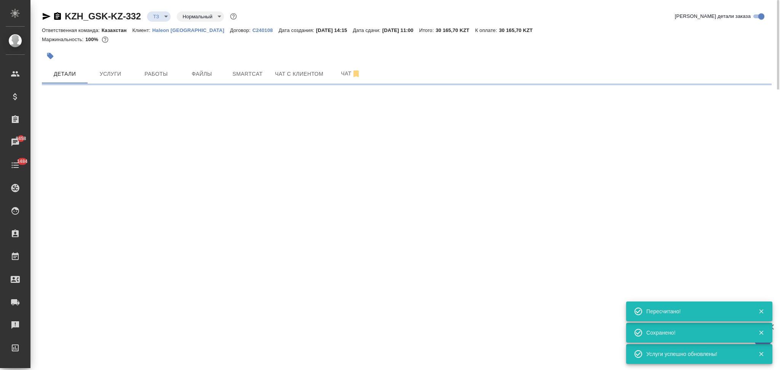
type input "urgent"
select select "RU"
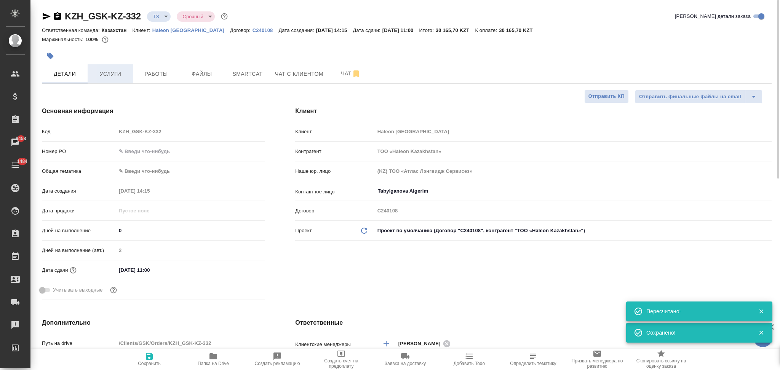
type textarea "x"
click at [122, 76] on span "Услуги" at bounding box center [110, 74] width 37 height 10
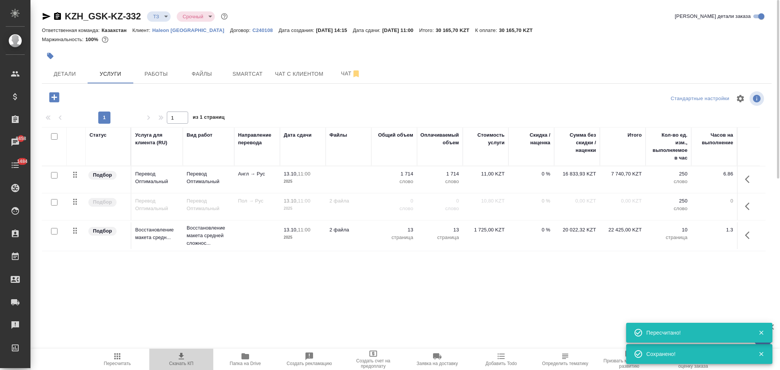
click at [180, 358] on icon "button" at bounding box center [181, 356] width 9 height 9
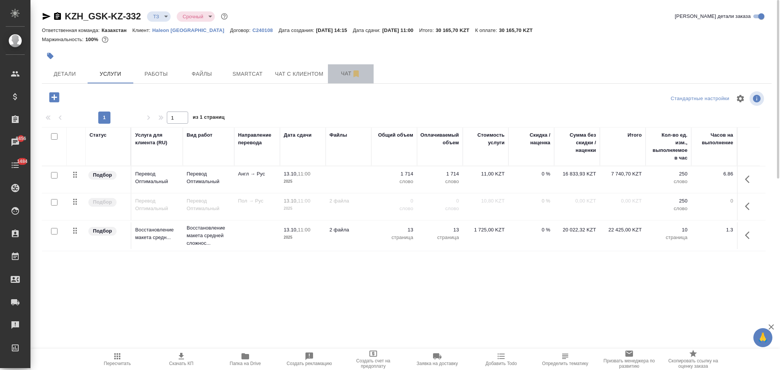
click at [342, 64] on button "Чат" at bounding box center [351, 73] width 46 height 19
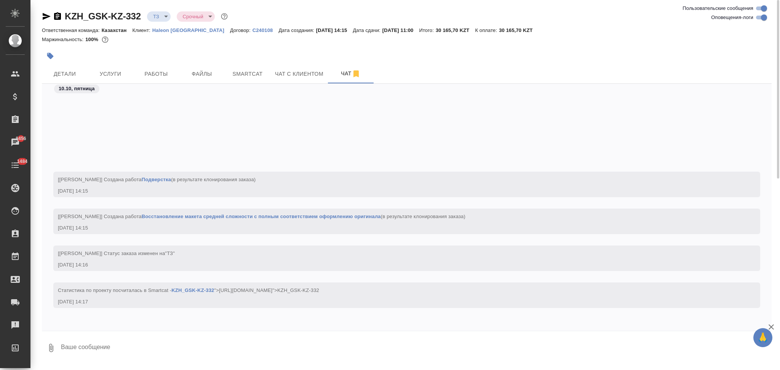
scroll to position [98, 0]
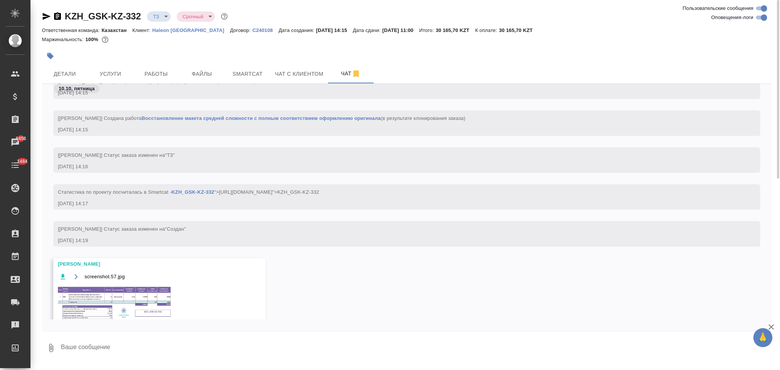
click at [81, 288] on img at bounding box center [115, 305] width 114 height 40
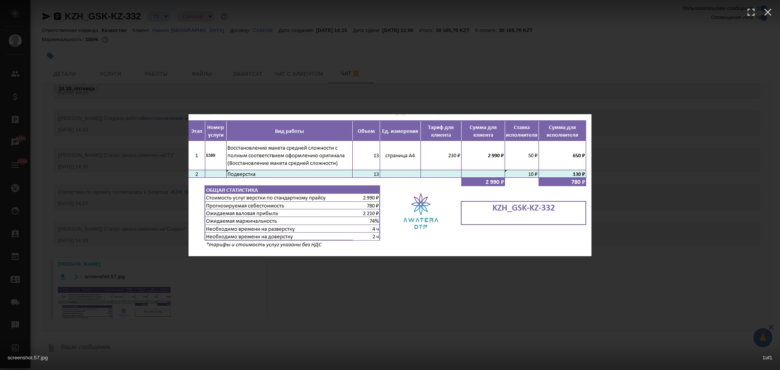
click at [147, 197] on div "screenshot.57.jpg 1 of 1" at bounding box center [390, 185] width 780 height 370
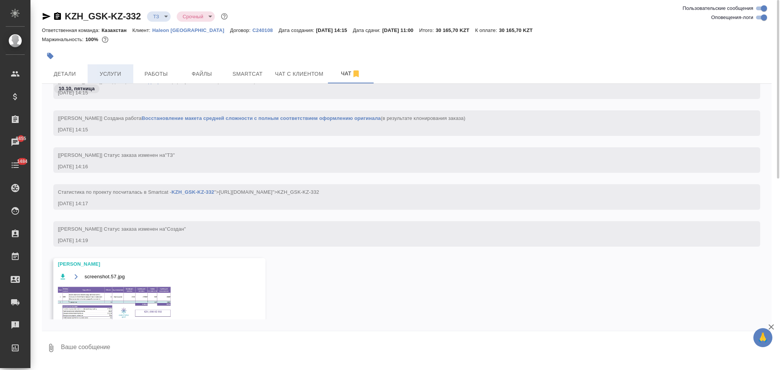
click at [111, 75] on span "Услуги" at bounding box center [110, 74] width 37 height 10
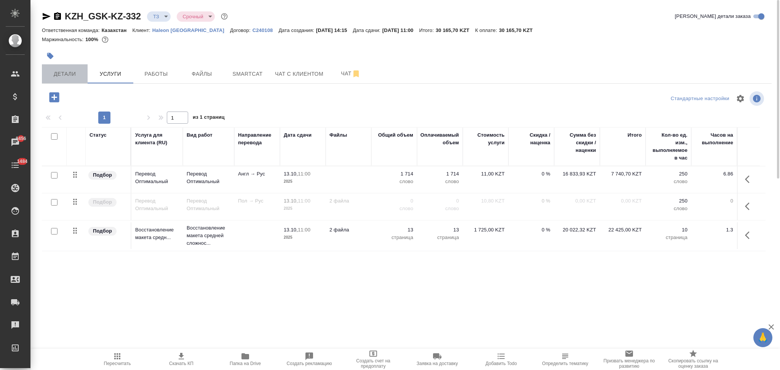
click at [69, 71] on span "Детали" at bounding box center [64, 74] width 37 height 10
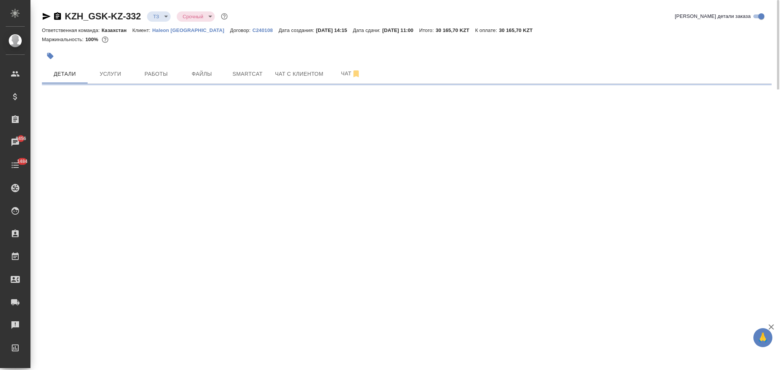
select select "RU"
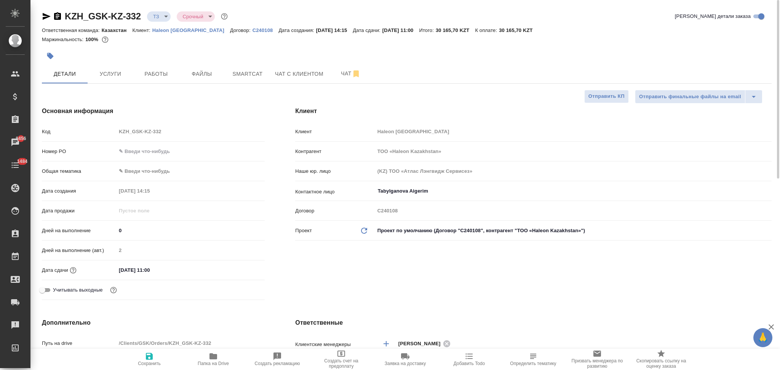
type textarea "x"
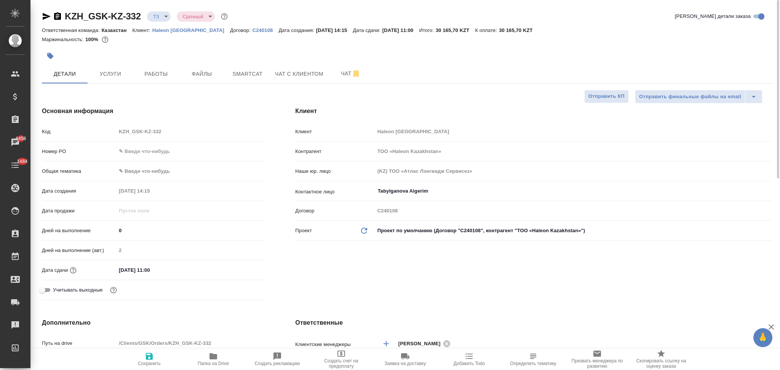
type textarea "x"
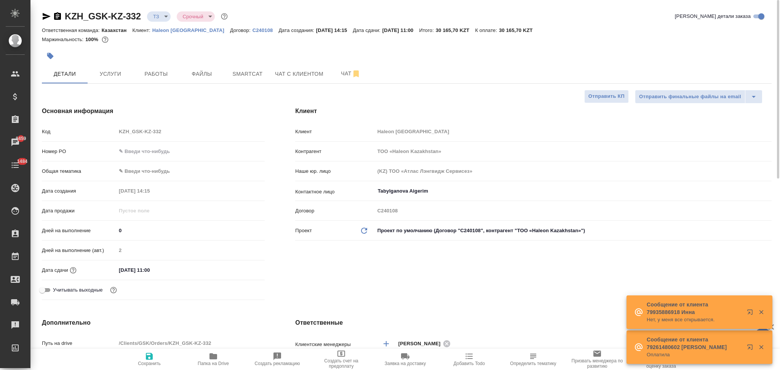
scroll to position [101, 0]
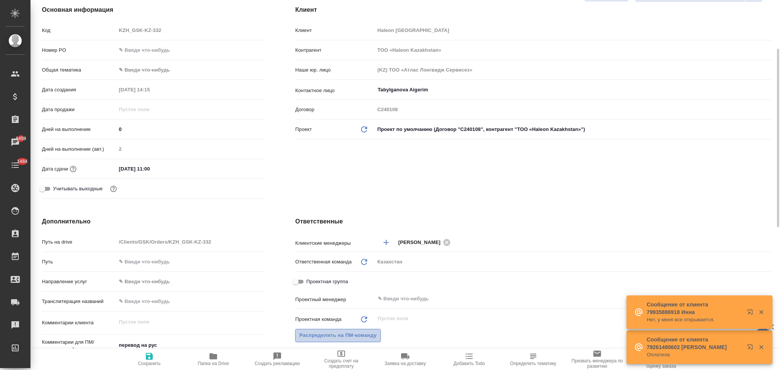
click at [337, 333] on span "Распределить на ПМ-команду" at bounding box center [337, 335] width 77 height 9
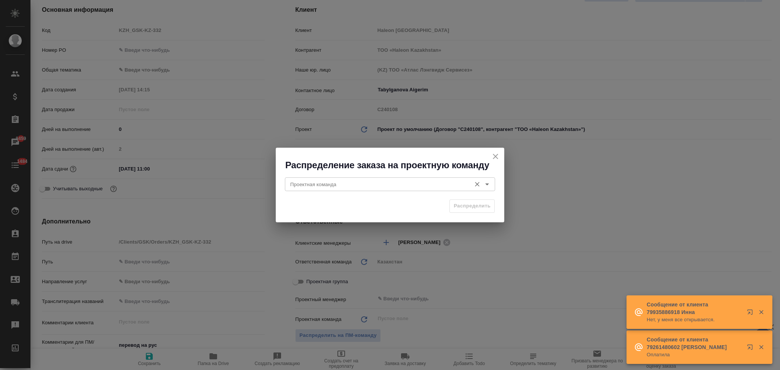
click at [359, 184] on input "Проектная команда" at bounding box center [377, 184] width 180 height 9
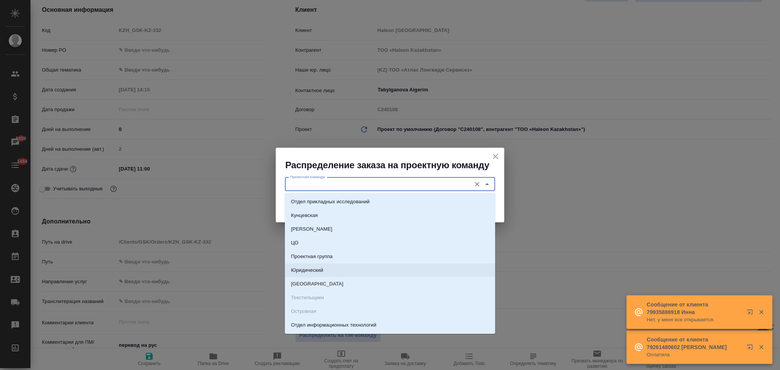
drag, startPoint x: 311, startPoint y: 270, endPoint x: 427, endPoint y: 235, distance: 121.2
click at [311, 270] on p "Юридический" at bounding box center [307, 271] width 32 height 8
type input "Юридический"
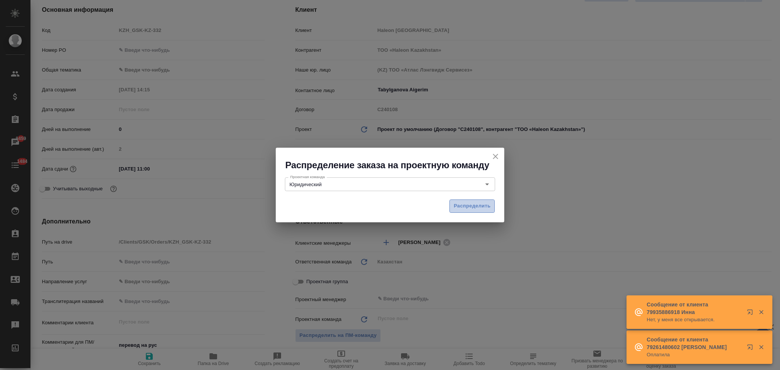
click at [463, 207] on span "Распределить" at bounding box center [471, 206] width 37 height 9
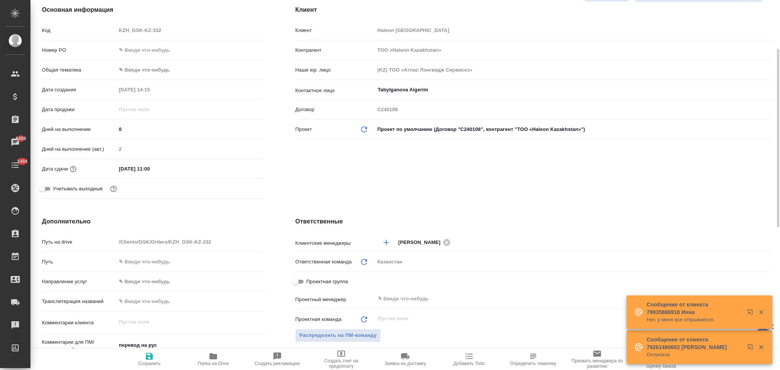
type textarea "x"
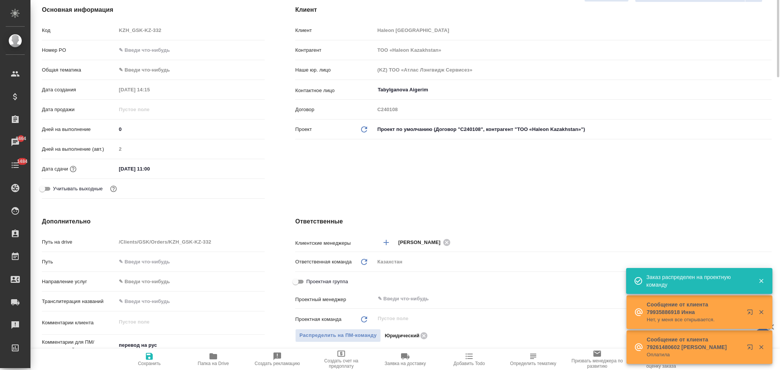
scroll to position [0, 0]
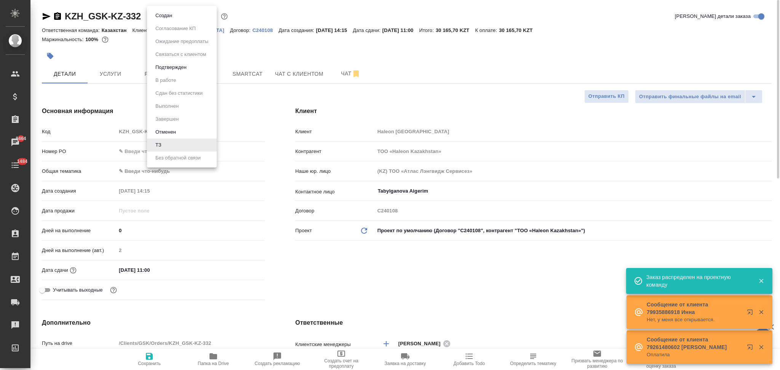
click at [156, 21] on body "🙏 .cls-1 fill:#fff; AWATERA Aslanukova Sati Клиенты Спецификации Заказы 8464 Ча…" at bounding box center [390, 185] width 780 height 370
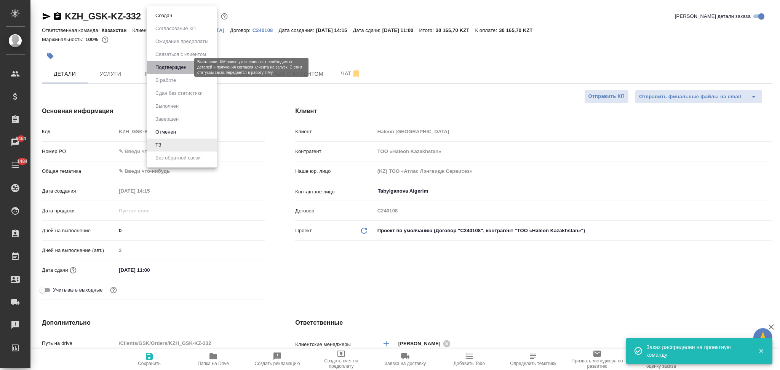
click at [166, 65] on button "Подтвержден" at bounding box center [171, 67] width 36 height 8
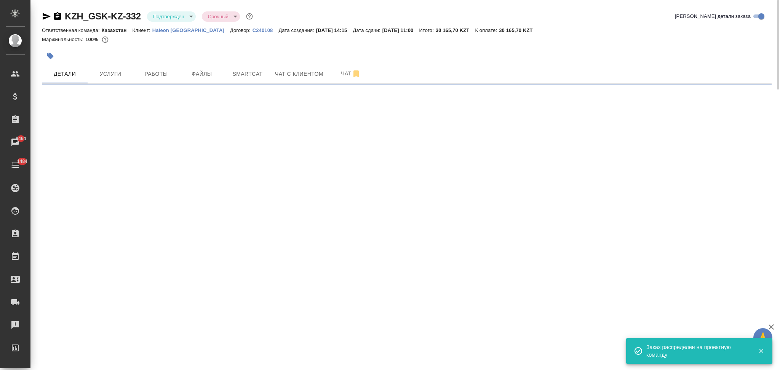
select select "RU"
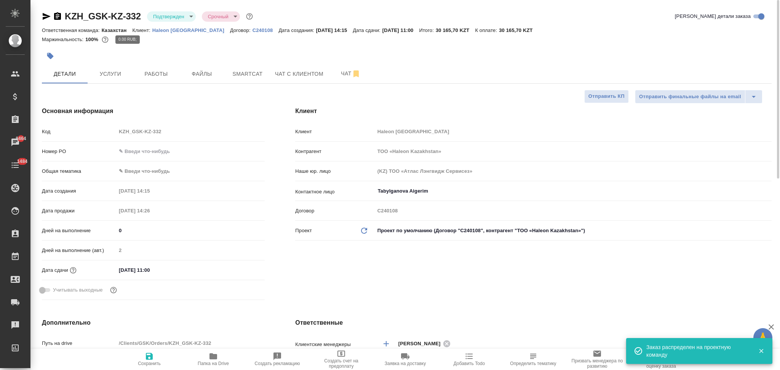
type textarea "x"
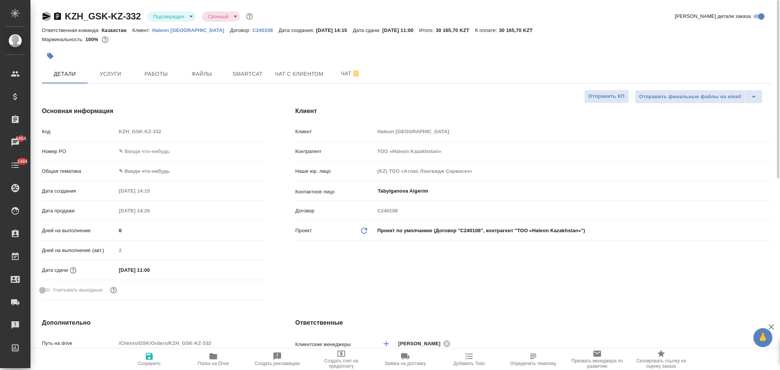
click at [45, 18] on icon "button" at bounding box center [47, 16] width 8 height 7
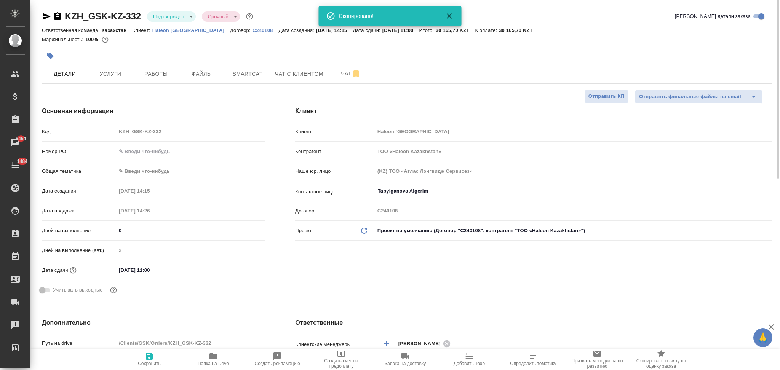
type input "Журавлев Денис"
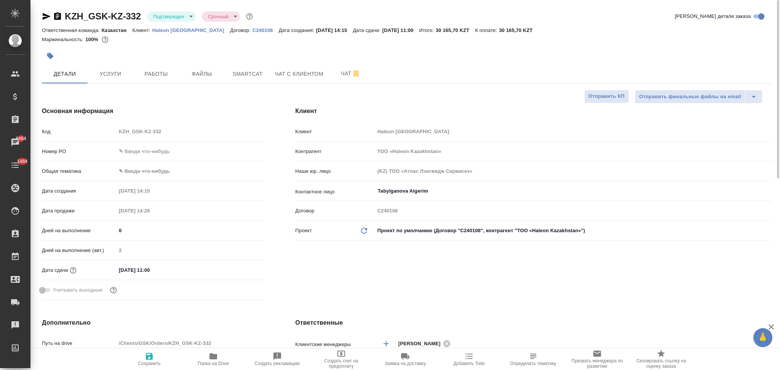
type textarea "x"
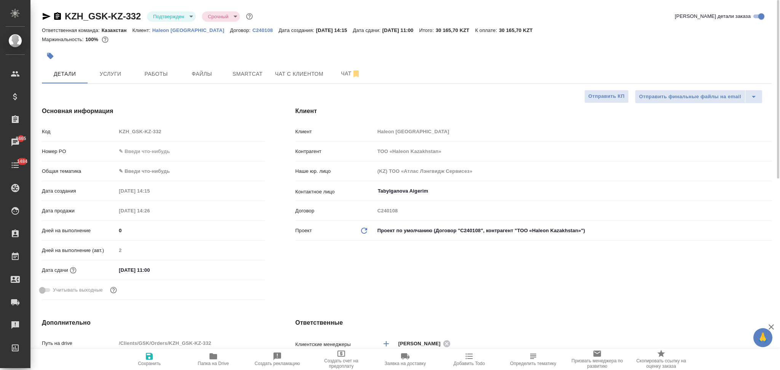
type textarea "x"
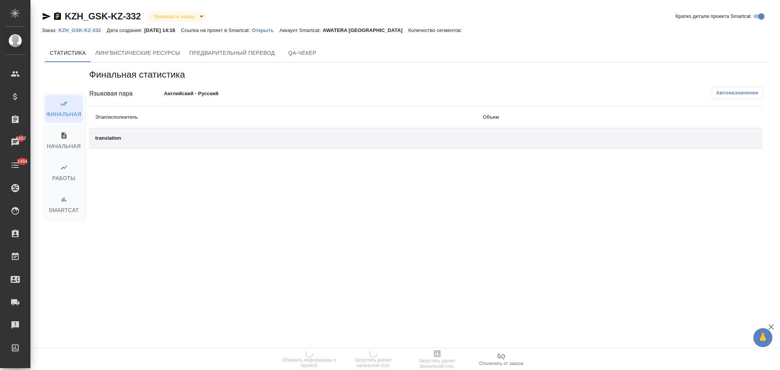
click at [271, 32] on p "Открыть" at bounding box center [265, 30] width 27 height 6
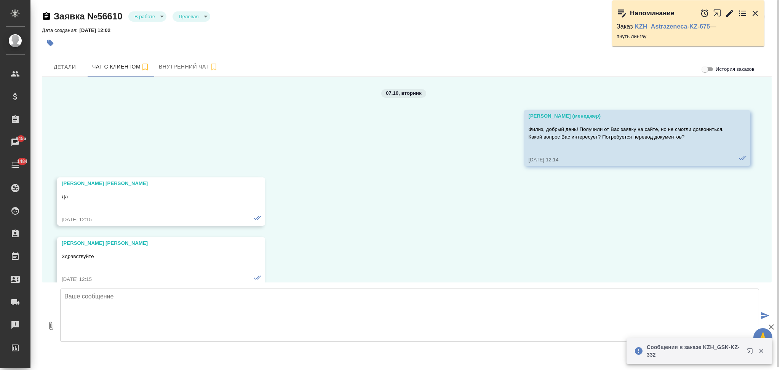
scroll to position [2505, 0]
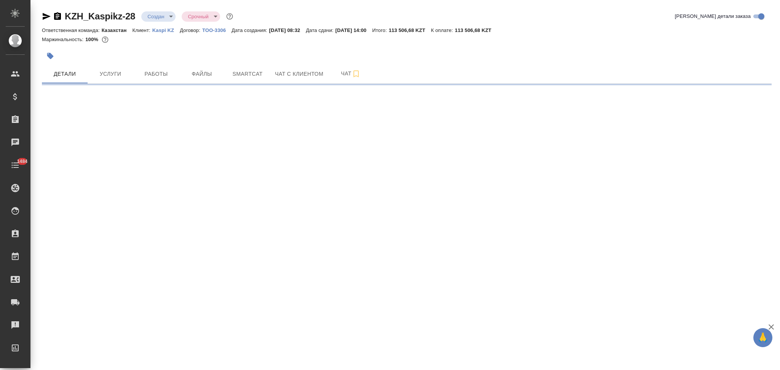
select select "RU"
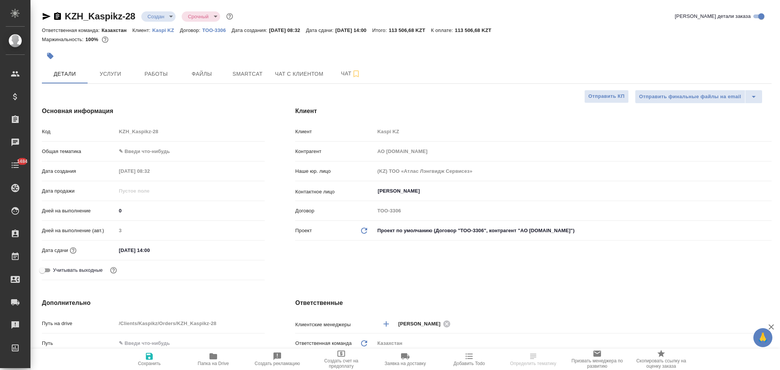
click at [157, 18] on body "🙏 .cls-1 fill:#fff; AWATERA Aslanukova Sati Клиенты Спецификации Заказы Чаты 14…" at bounding box center [390, 185] width 780 height 370
type textarea "x"
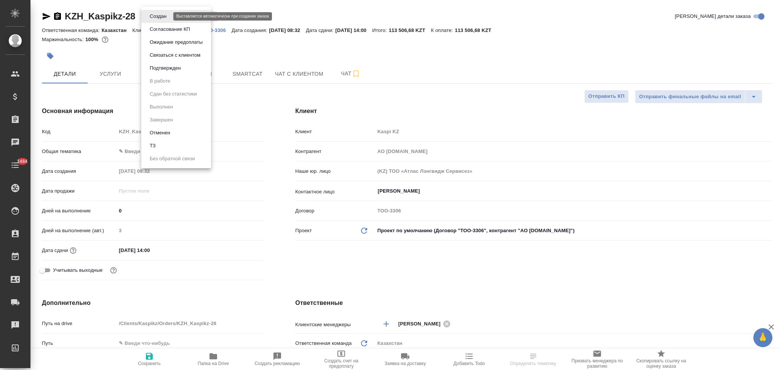
type textarea "x"
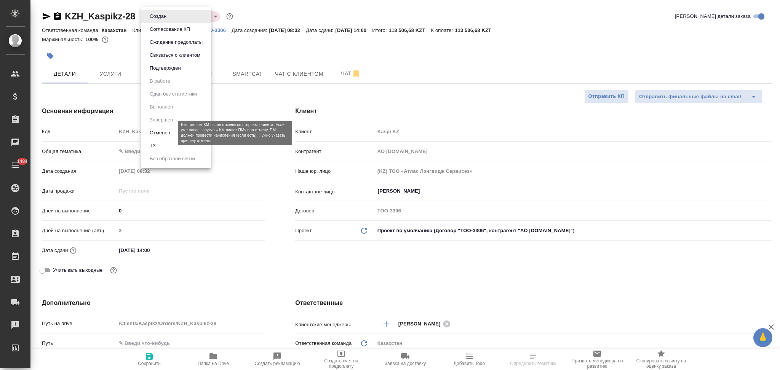
click at [163, 132] on button "Отменен" at bounding box center [159, 133] width 25 height 8
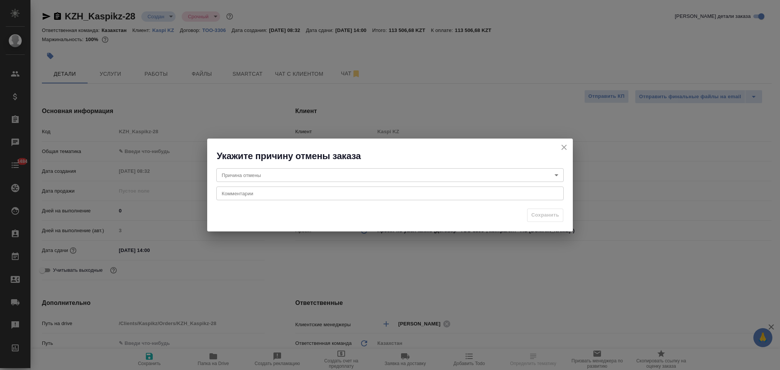
click at [313, 175] on body "🙏 .cls-1 fill:#fff; AWATERA Aslanukova Sati Клиенты Спецификации Заказы Чаты 14…" at bounding box center [390, 185] width 780 height 370
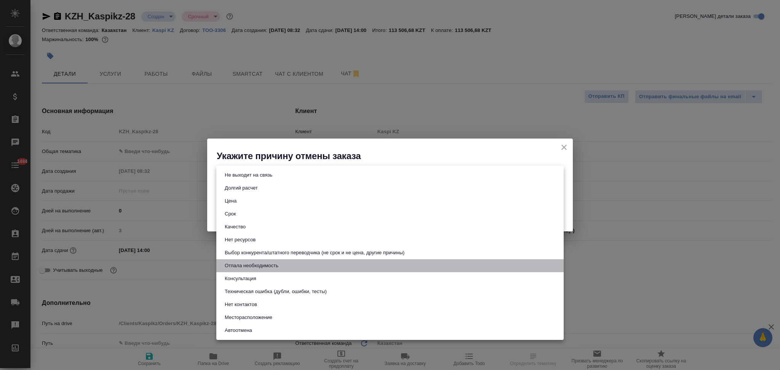
click at [252, 263] on button "Отпала необходимость" at bounding box center [251, 266] width 58 height 8
type input "noNeed"
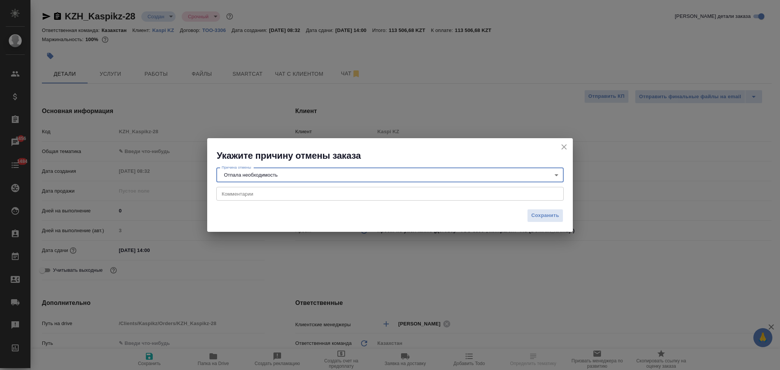
click at [263, 194] on textarea at bounding box center [390, 194] width 337 height 6
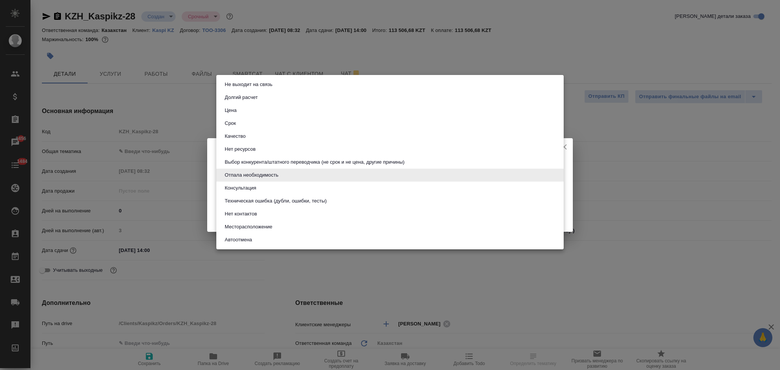
drag, startPoint x: 287, startPoint y: 176, endPoint x: 233, endPoint y: 179, distance: 54.1
click at [233, 179] on body "🙏 .cls-1 fill:#fff; AWATERA Aslanukova Sati Клиенты Спецификации Заказы 8456 Ча…" at bounding box center [390, 185] width 780 height 370
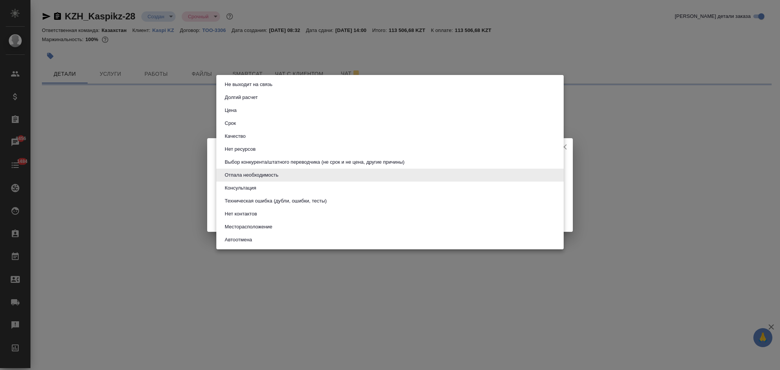
select select "RU"
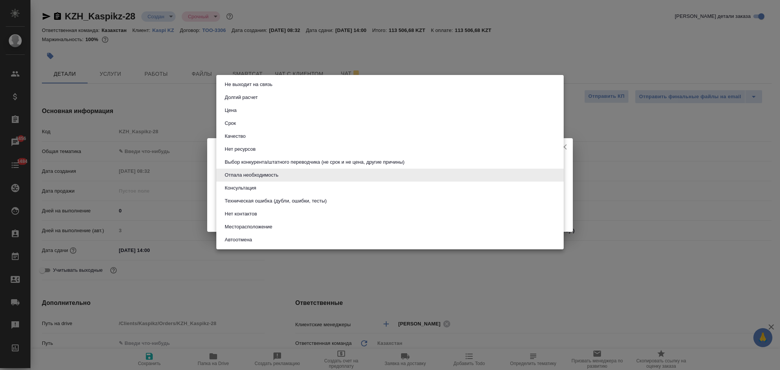
type textarea "x"
click at [211, 177] on div at bounding box center [390, 185] width 780 height 370
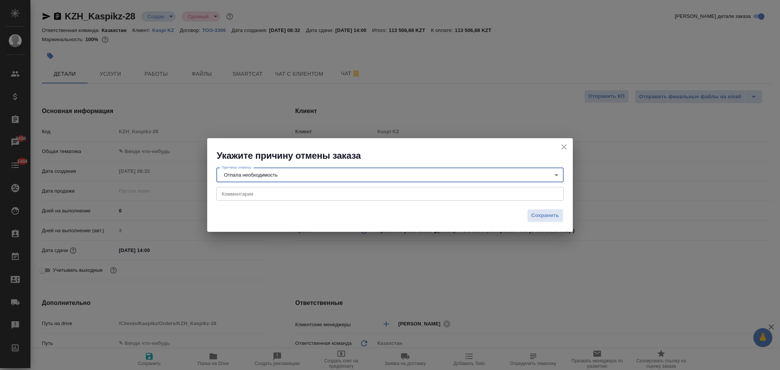
click at [244, 192] on textarea at bounding box center [390, 194] width 337 height 6
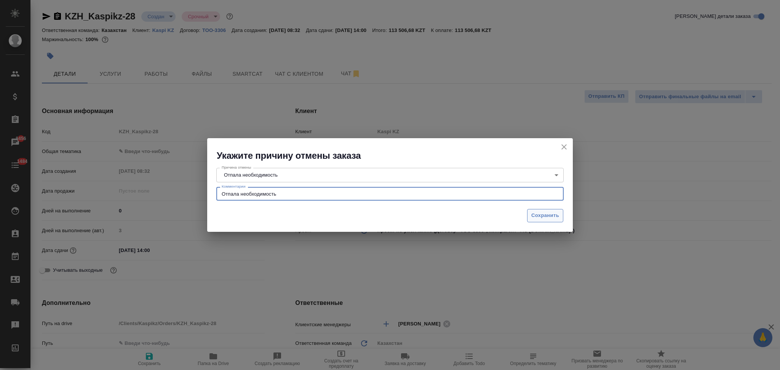
type textarea "Отпала необходимость"
click at [533, 216] on span "Сохранить" at bounding box center [545, 215] width 28 height 9
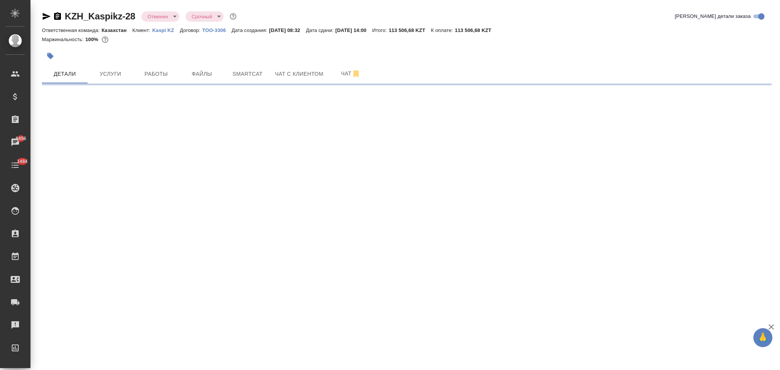
select select "RU"
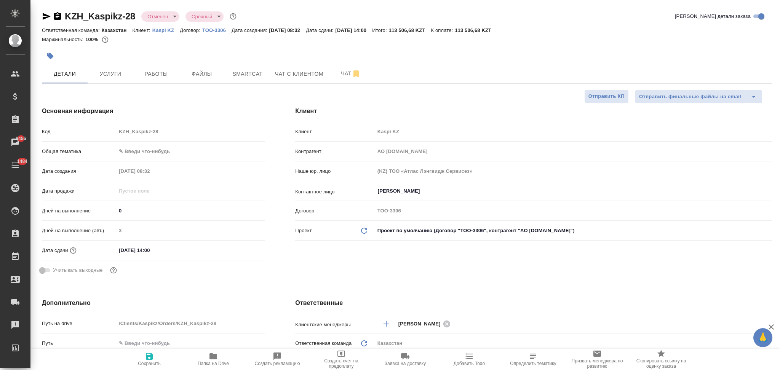
type textarea "x"
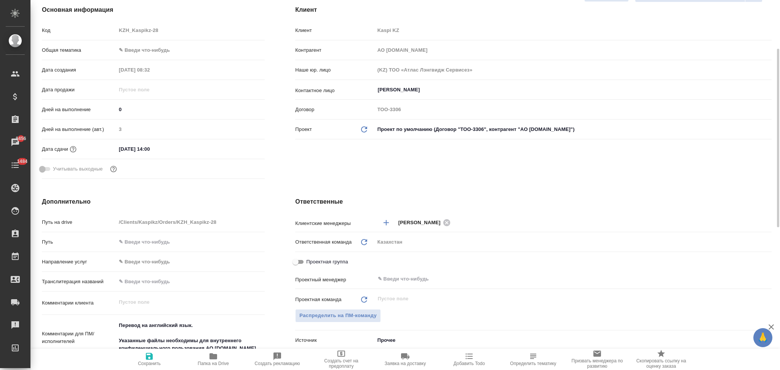
scroll to position [203, 0]
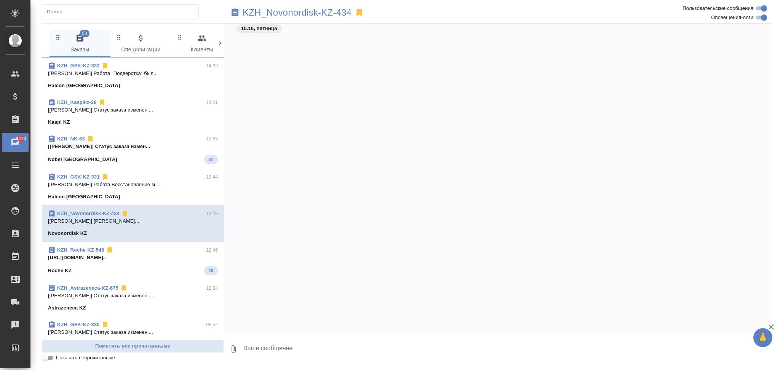
scroll to position [7742, 0]
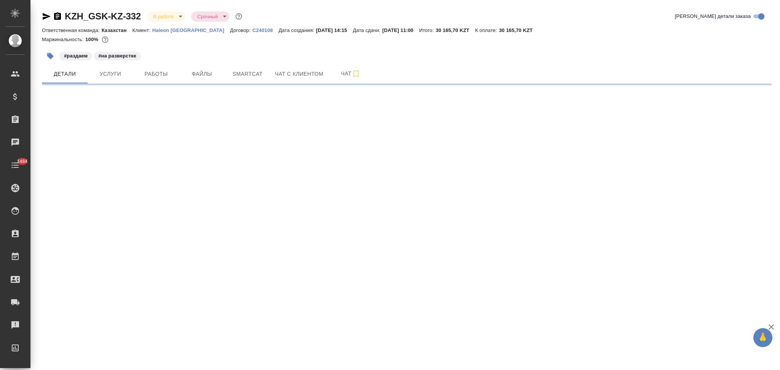
select select "RU"
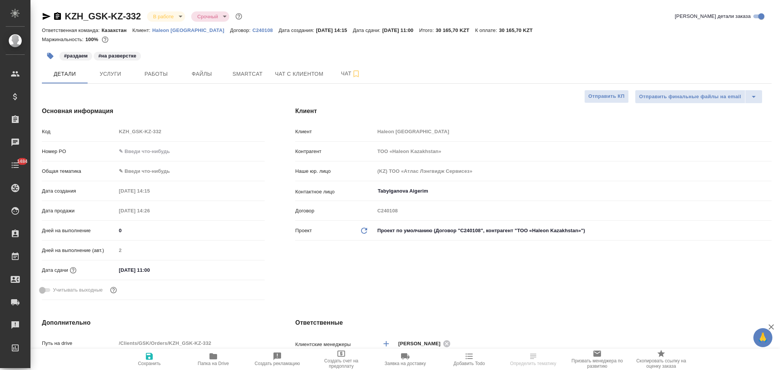
type textarea "x"
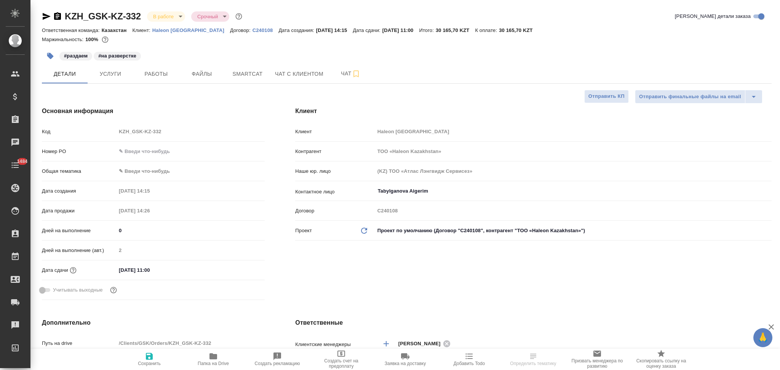
type textarea "x"
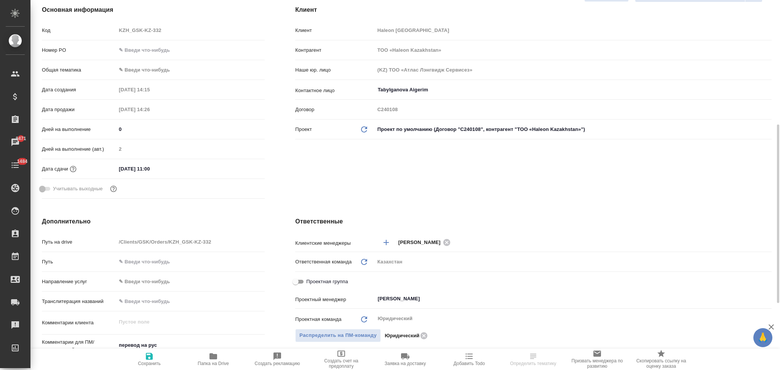
scroll to position [152, 0]
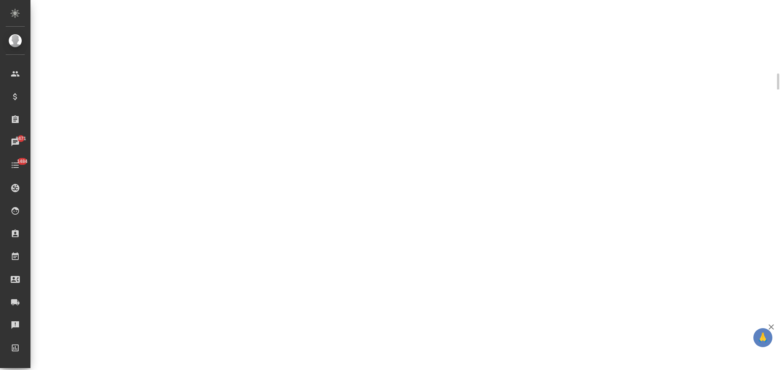
select select "RU"
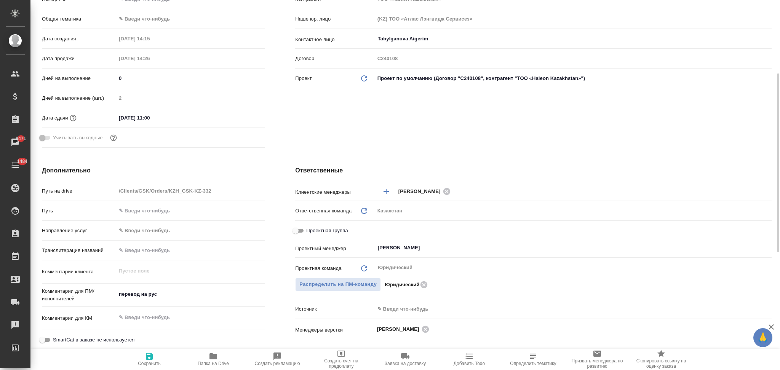
type textarea "x"
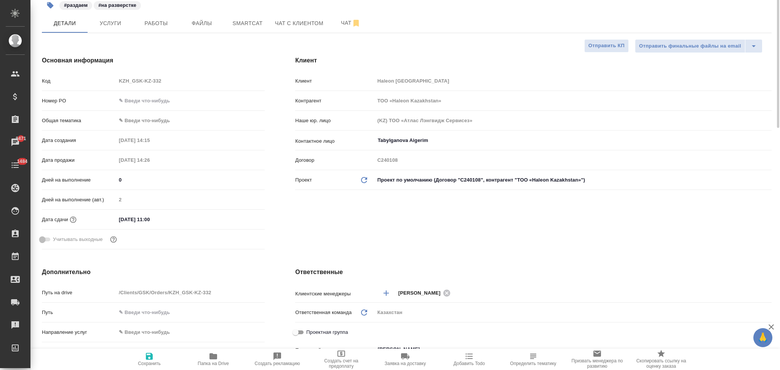
scroll to position [0, 0]
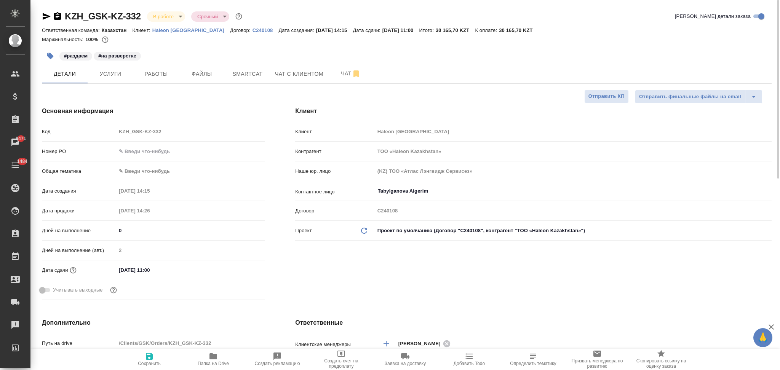
type textarea "x"
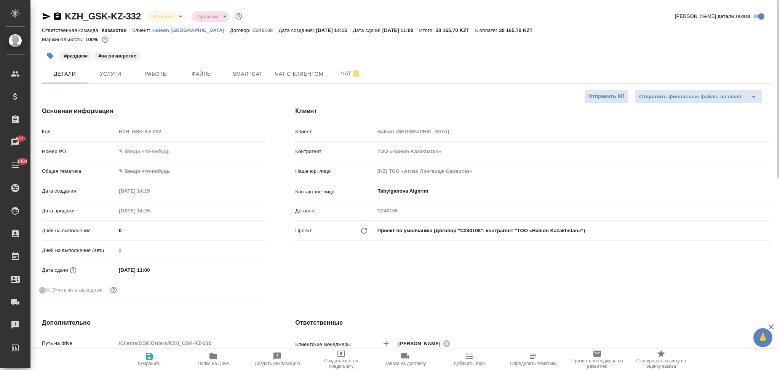
type textarea "x"
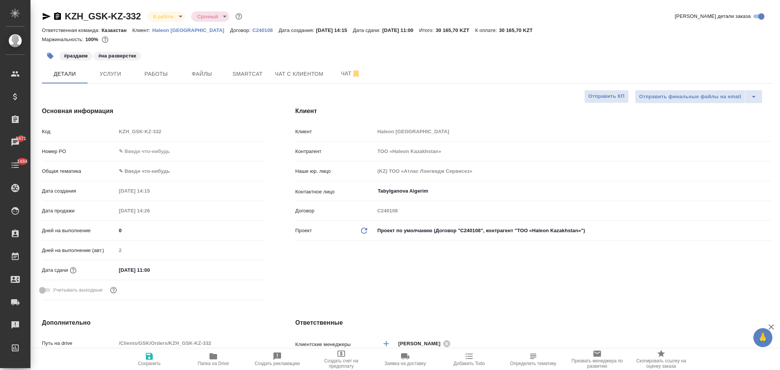
type textarea "x"
